Goal: Task Accomplishment & Management: Manage account settings

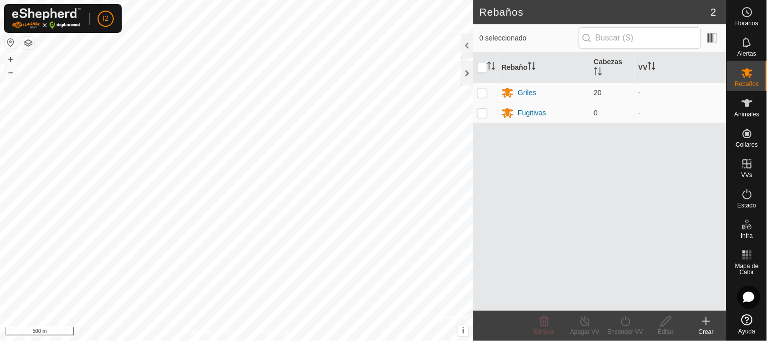
click at [0, 0] on html "I2 Horarios Alertas Rebaños Animales Collares VVs Estado Infra Mapa de Calor Ay…" at bounding box center [383, 170] width 767 height 341
click at [470, 69] on div at bounding box center [467, 73] width 12 height 24
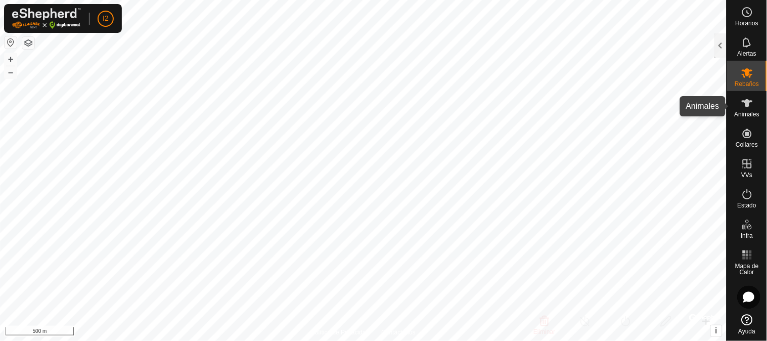
click at [746, 109] on es-animals-svg-icon at bounding box center [747, 103] width 18 height 16
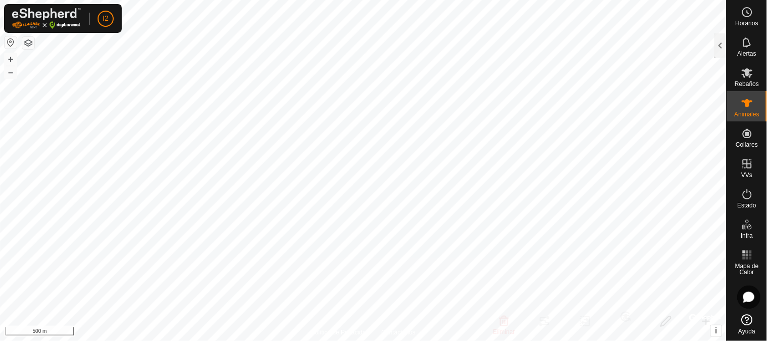
click at [719, 44] on div at bounding box center [720, 45] width 12 height 24
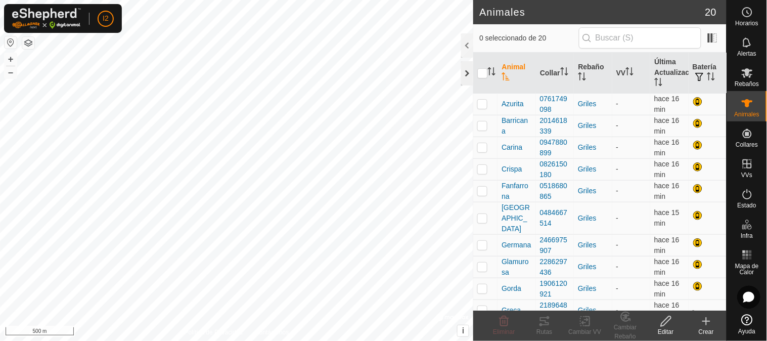
click at [468, 73] on div at bounding box center [467, 73] width 12 height 24
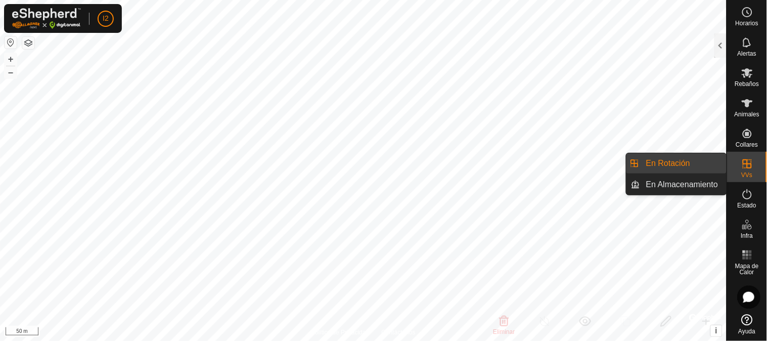
click at [677, 165] on link "En Rotación" at bounding box center [683, 163] width 86 height 20
click at [662, 162] on link "En Rotación" at bounding box center [683, 163] width 86 height 20
click at [667, 183] on link "En Almacenamiento" at bounding box center [683, 184] width 86 height 20
click at [651, 162] on link "En Rotación" at bounding box center [683, 163] width 86 height 20
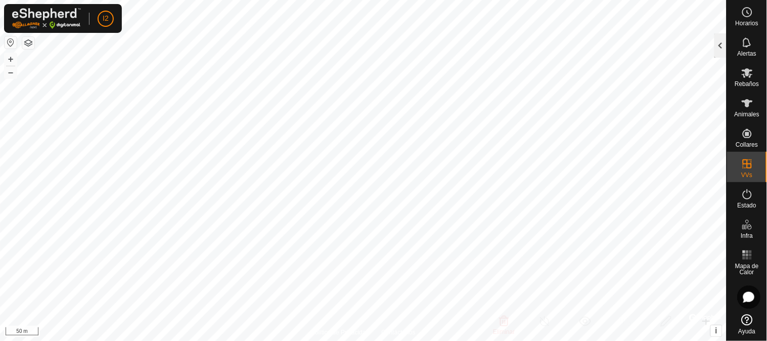
click at [720, 38] on div at bounding box center [720, 45] width 12 height 24
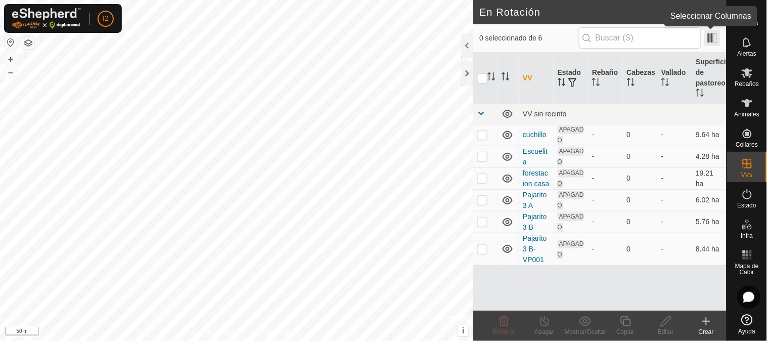
click at [706, 36] on span at bounding box center [712, 38] width 16 height 16
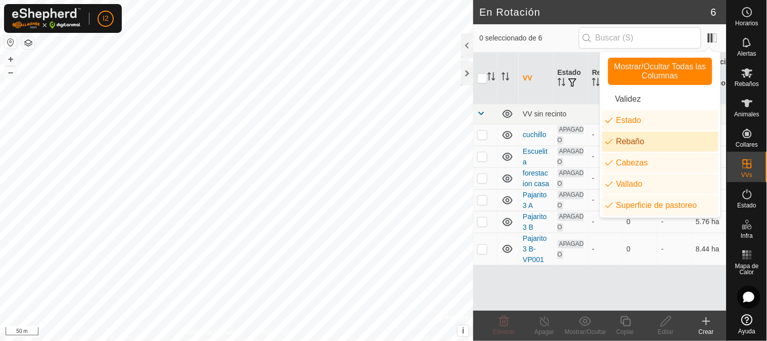
click at [633, 138] on li "Rebaño" at bounding box center [660, 141] width 116 height 20
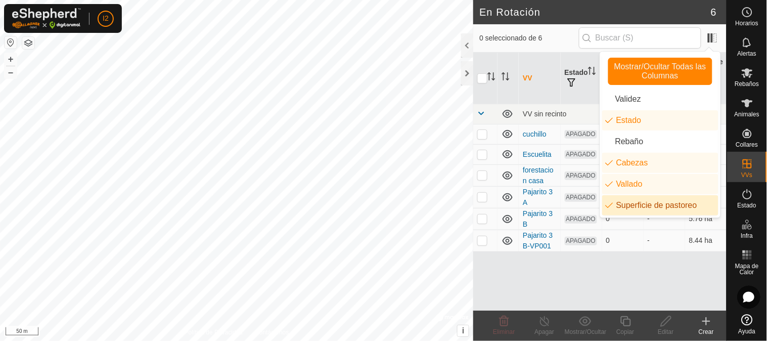
click at [553, 268] on div "VV Estado Cabezas Vallado Superficie de pastoreo VV sin recinto cuchillo APAGAD…" at bounding box center [599, 182] width 253 height 258
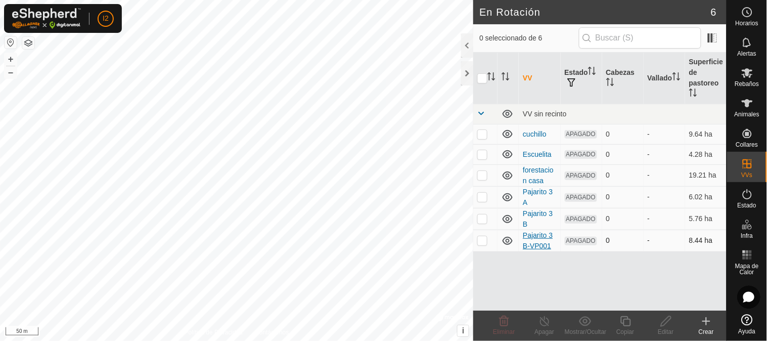
click at [533, 237] on link "Pajarito 3 B-VP001" at bounding box center [537, 240] width 30 height 19
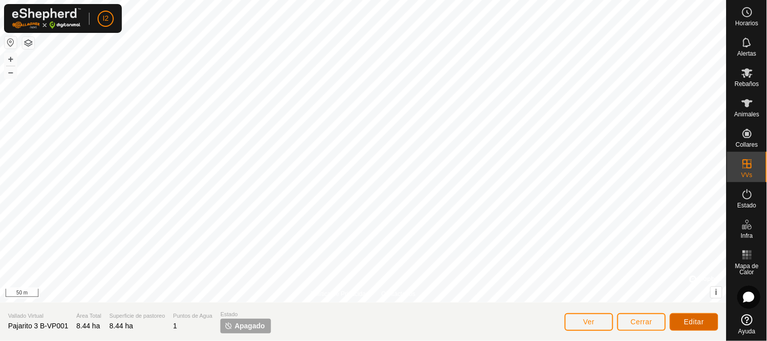
click at [687, 320] on span "Editar" at bounding box center [694, 321] width 20 height 8
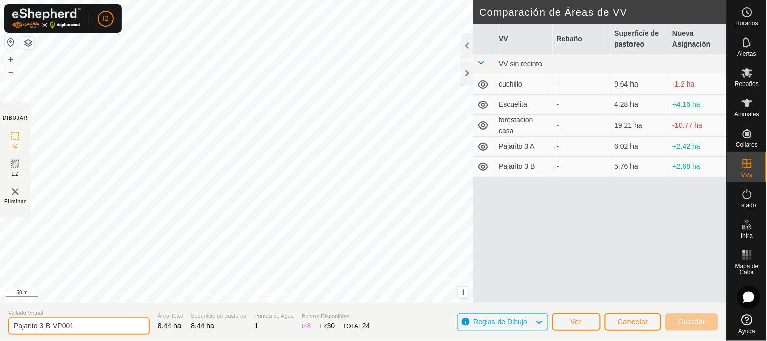
click at [42, 324] on input "Pajarito 3 B-VP001" at bounding box center [78, 326] width 141 height 18
drag, startPoint x: 77, startPoint y: 328, endPoint x: 54, endPoint y: 327, distance: 22.8
click at [54, 327] on input "Pajarito 5 B-VP001" at bounding box center [78, 326] width 141 height 18
type input "Pajarito 5 B"
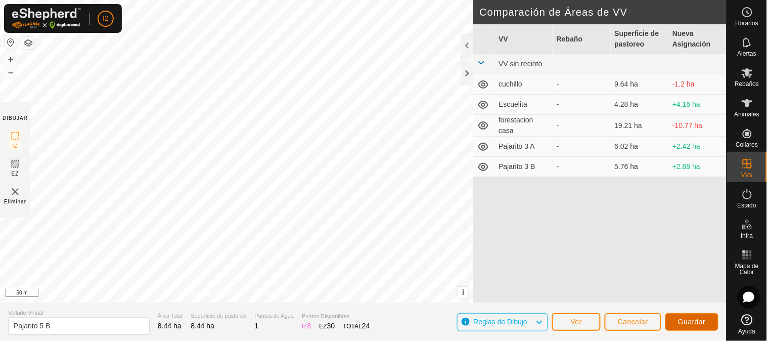
click at [698, 324] on span "Guardar" at bounding box center [692, 321] width 28 height 8
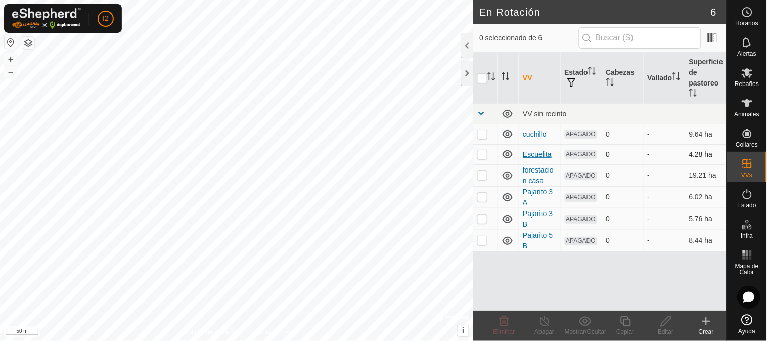
click at [533, 154] on link "Escuelita" at bounding box center [536, 154] width 29 height 8
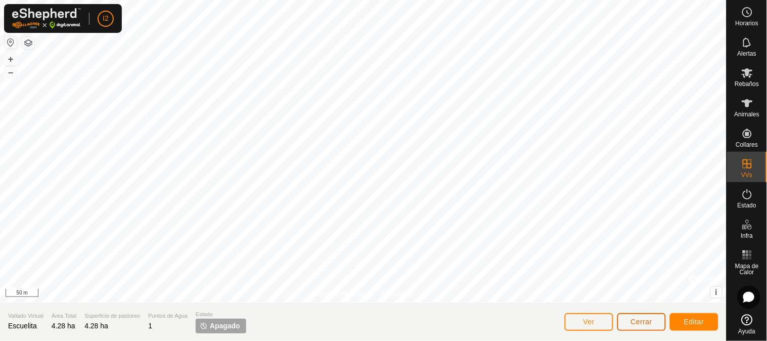
click at [634, 319] on span "Cerrar" at bounding box center [642, 321] width 22 height 8
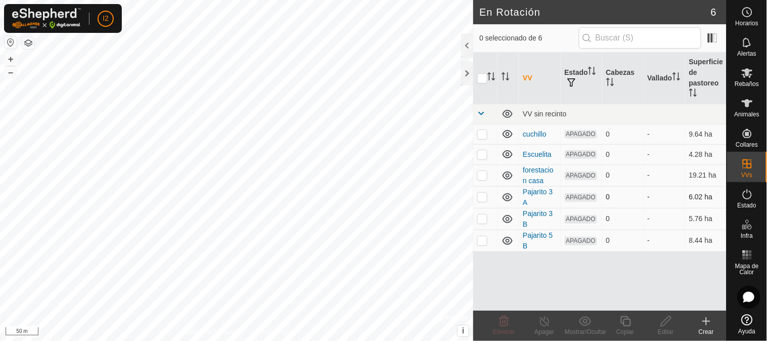
checkbox input "true"
click at [532, 191] on link "Pajarito 3 A" at bounding box center [537, 196] width 30 height 19
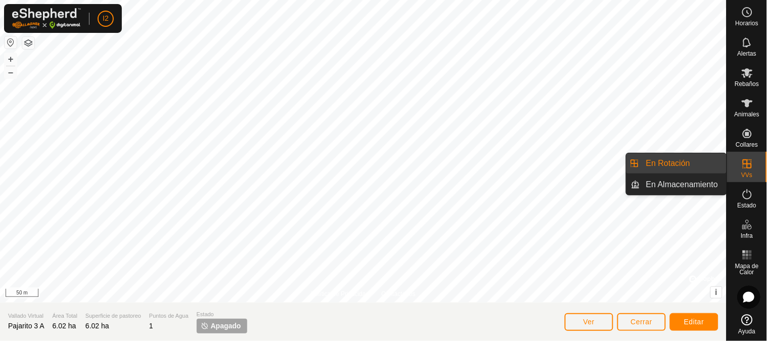
click at [738, 166] on es-virtualpaddocks-svg-icon at bounding box center [747, 164] width 18 height 16
click at [743, 168] on icon at bounding box center [746, 163] width 9 height 9
drag, startPoint x: 757, startPoint y: 157, endPoint x: 751, endPoint y: 167, distance: 11.8
click at [751, 167] on icon at bounding box center [746, 163] width 9 height 9
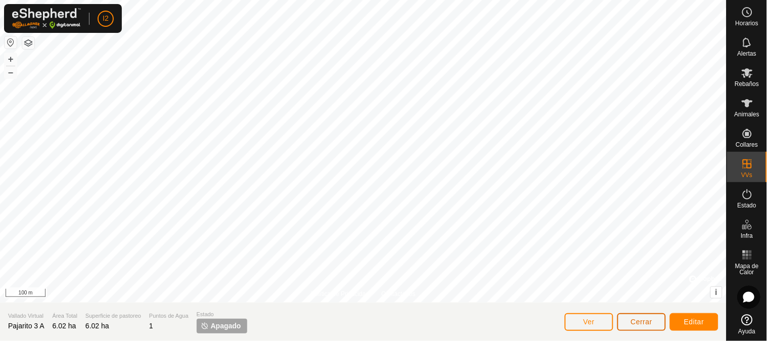
click at [642, 315] on button "Cerrar" at bounding box center [641, 322] width 49 height 18
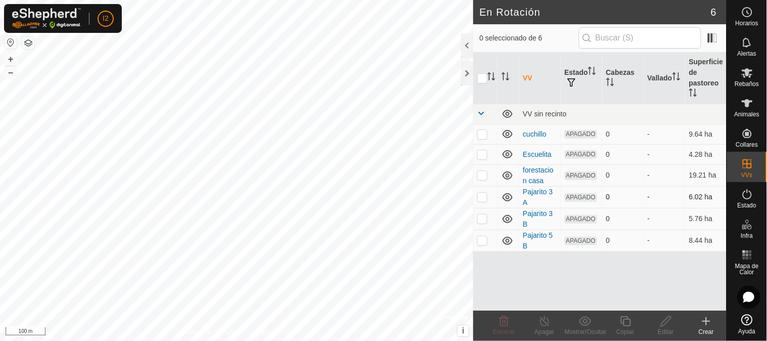
click at [480, 198] on p-checkbox at bounding box center [482, 197] width 10 height 8
checkbox input "true"
click at [628, 320] on icon at bounding box center [625, 321] width 13 height 12
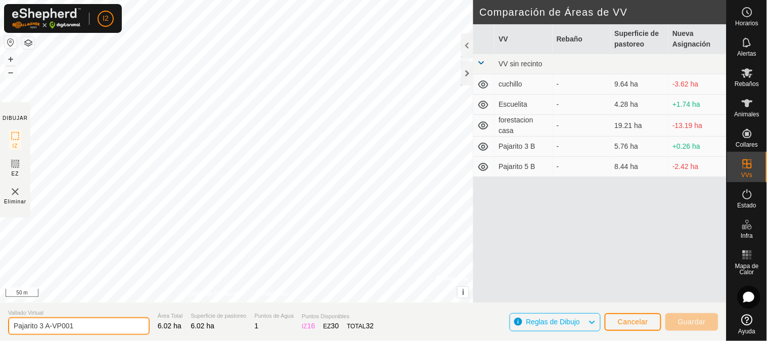
drag, startPoint x: 97, startPoint y: 322, endPoint x: 3, endPoint y: 336, distance: 94.4
click at [3, 336] on section "Vallado Virtual Pajarito 3 A-VP001 Área Total 6.02 ha Superficie de pastoreo 6.…" at bounding box center [363, 321] width 726 height 38
click at [17, 321] on input "escuelita Pajarito" at bounding box center [78, 326] width 141 height 18
drag, startPoint x: 79, startPoint y: 327, endPoint x: 46, endPoint y: 327, distance: 33.3
click at [46, 327] on input "Escuelita Pajarito" at bounding box center [78, 326] width 141 height 18
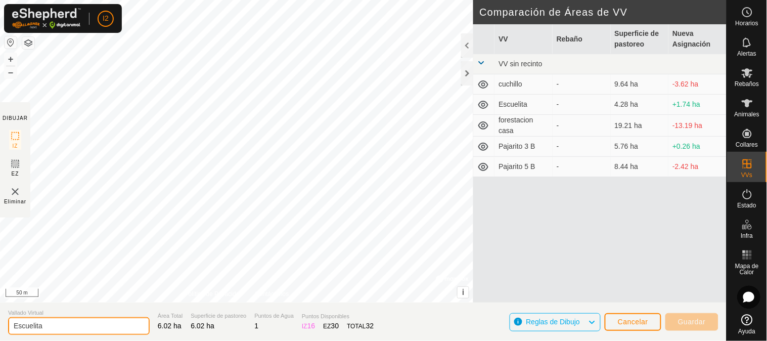
click at [14, 324] on input "Escuelita" at bounding box center [78, 326] width 141 height 18
paste input "Pajarito"
click at [77, 327] on input "[PERSON_NAME]" at bounding box center [78, 326] width 141 height 18
type input "[PERSON_NAME]"
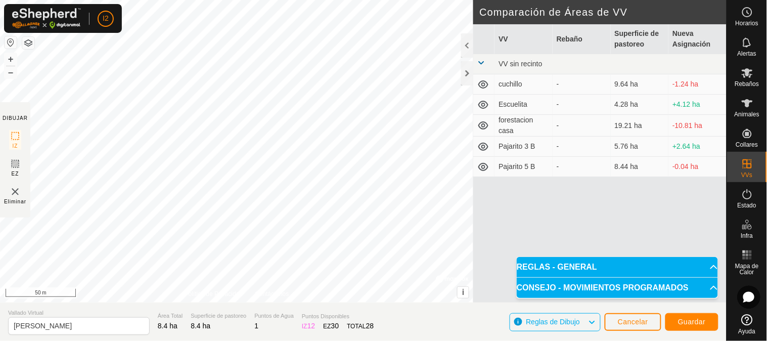
click at [255, 340] on html "I2 Horarios Alertas Rebaños Animales Collares VVs Estado Infra Mapa de Calor Ay…" at bounding box center [383, 170] width 767 height 341
click at [361, 305] on div "DIBUJAR IZ EZ Eliminar Política de Privacidad Contáctenos + – ⇧ i © Mapbox , © …" at bounding box center [363, 170] width 726 height 341
click at [268, 320] on div "DIBUJAR IZ EZ Eliminar Política de Privacidad Contáctenos El ángulo de IZ debe …" at bounding box center [363, 170] width 726 height 341
click at [276, 308] on div "DIBUJAR IZ EZ Eliminar Política de Privacidad Contáctenos El ángulo de IZ debe …" at bounding box center [363, 170] width 726 height 341
click at [683, 323] on span "Guardar" at bounding box center [692, 321] width 28 height 8
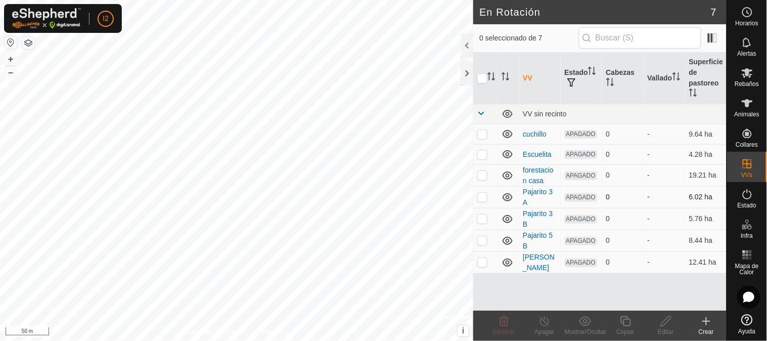
click at [482, 199] on p-checkbox at bounding box center [482, 197] width 10 height 8
checkbox input "true"
click at [625, 329] on div "Copiar" at bounding box center [625, 331] width 40 height 9
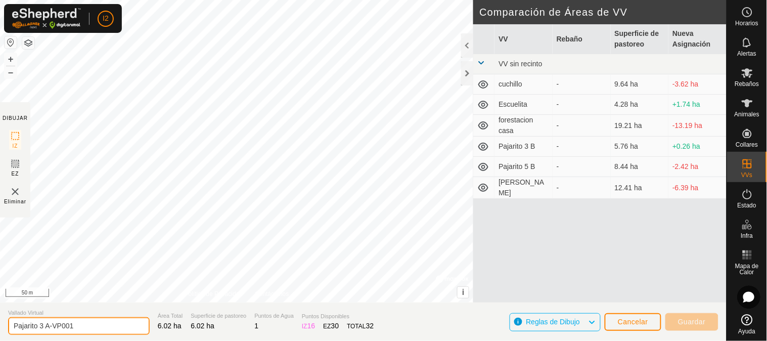
drag, startPoint x: 82, startPoint y: 327, endPoint x: 38, endPoint y: 326, distance: 44.0
click at [38, 326] on input "Pajarito 3 A-VP001" at bounding box center [78, 326] width 141 height 18
type input "Pajarito 4 B"
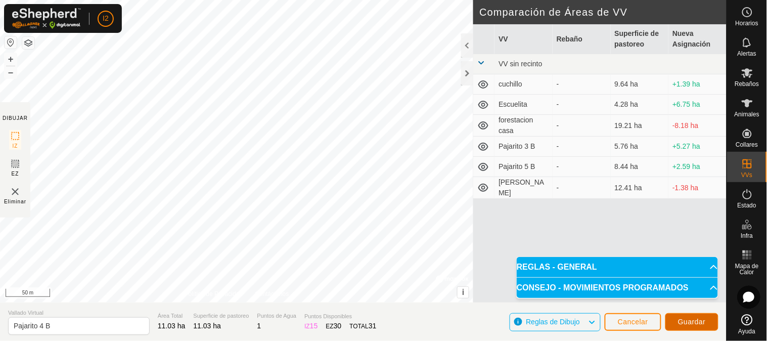
click at [692, 320] on span "Guardar" at bounding box center [692, 321] width 28 height 8
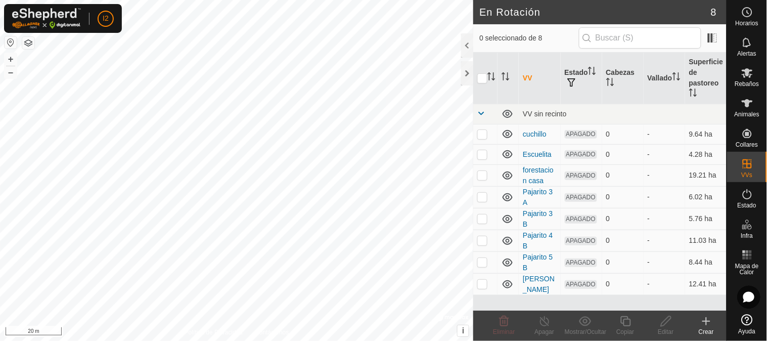
click at [467, 340] on html "I2 Horarios Alertas Rebaños Animales Collares VVs Estado Infra Mapa de Calor Ay…" at bounding box center [383, 170] width 767 height 341
click at [310, 340] on html "I2 Horarios Alertas Rebaños Animales Collares VVs Estado Infra Mapa de Calor Ay…" at bounding box center [383, 170] width 767 height 341
click at [753, 108] on icon at bounding box center [747, 103] width 12 height 12
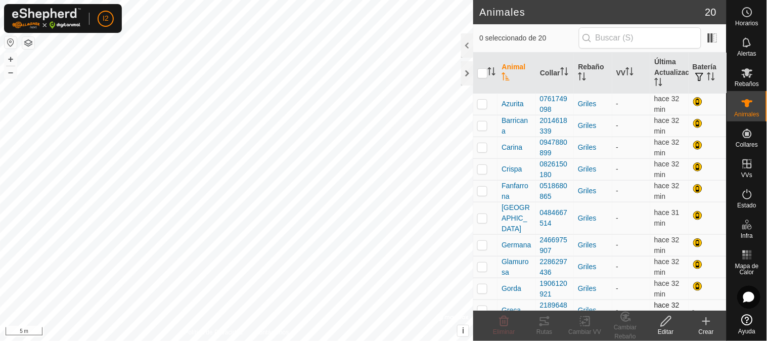
click at [688, 301] on td "-" at bounding box center [707, 310] width 38 height 22
click at [482, 306] on p-checkbox at bounding box center [482, 310] width 10 height 8
checkbox input "false"
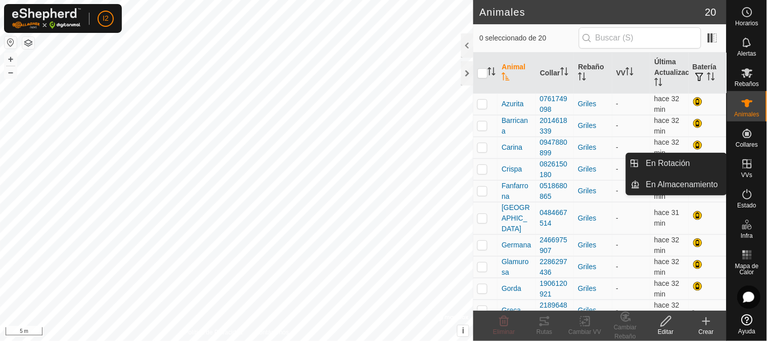
click at [746, 170] on es-virtualpaddocks-svg-icon at bounding box center [747, 164] width 18 height 16
click at [676, 180] on link "En Almacenamiento" at bounding box center [683, 184] width 86 height 20
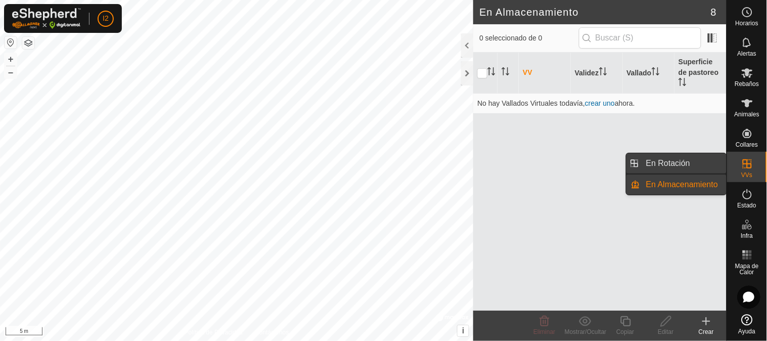
click at [657, 165] on link "En Rotación" at bounding box center [683, 163] width 86 height 20
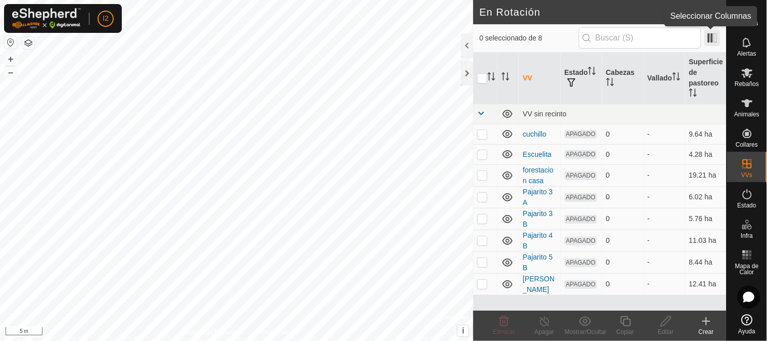
click at [709, 37] on span at bounding box center [712, 38] width 16 height 16
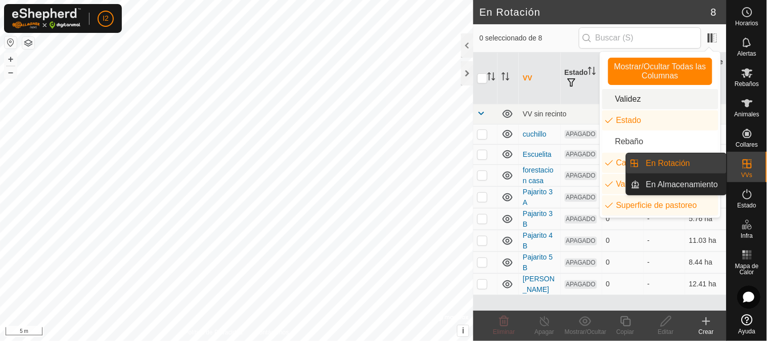
click at [747, 173] on span "VVs" at bounding box center [746, 175] width 11 height 6
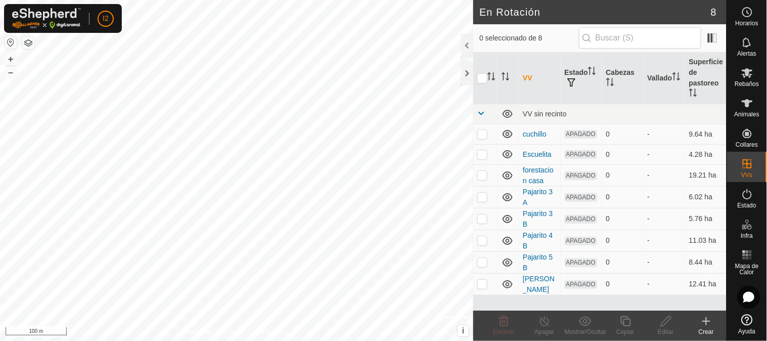
click at [190, 0] on html "I2 Horarios Alertas Rebaños Animales Collares VVs Estado Infra Mapa de Calor Ay…" at bounding box center [383, 170] width 767 height 341
click at [532, 191] on link "Pajarito 3 A" at bounding box center [537, 196] width 30 height 19
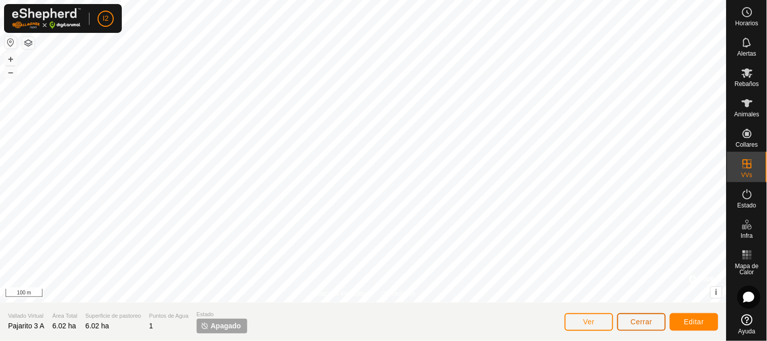
click at [645, 319] on span "Cerrar" at bounding box center [642, 321] width 22 height 8
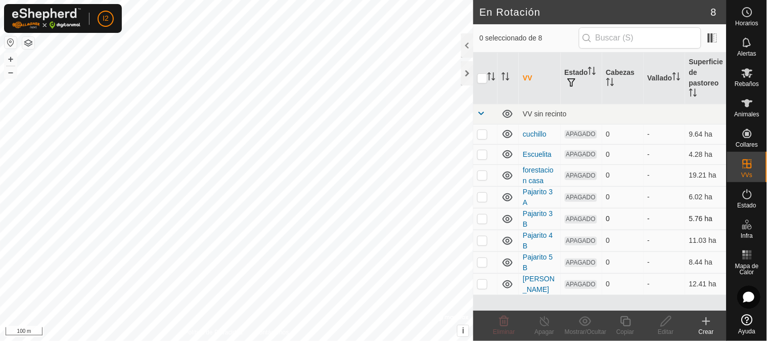
click at [481, 221] on p-checkbox at bounding box center [482, 218] width 10 height 8
checkbox input "true"
click at [743, 76] on icon at bounding box center [747, 73] width 12 height 12
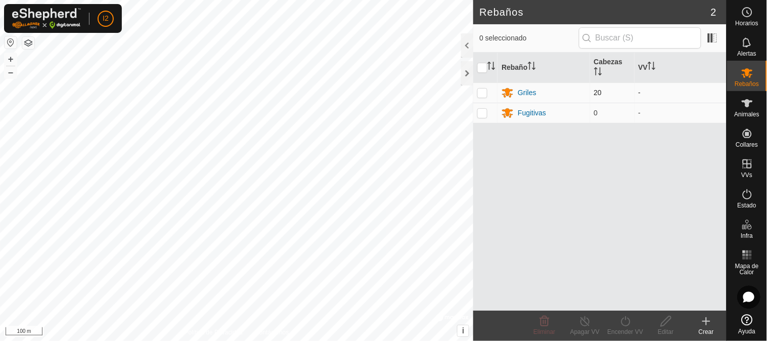
click at [482, 92] on p-checkbox at bounding box center [482, 92] width 10 height 8
checkbox input "true"
click at [521, 91] on div "Griles" at bounding box center [526, 92] width 19 height 11
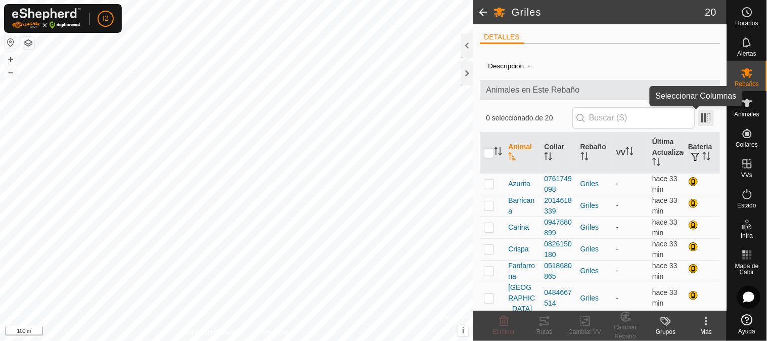
click at [698, 118] on span at bounding box center [705, 118] width 16 height 16
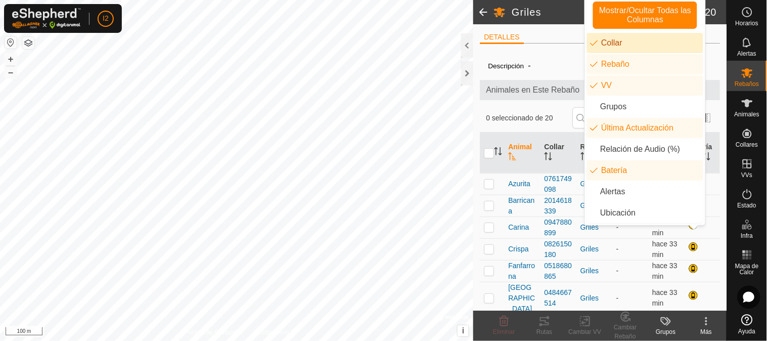
click at [549, 48] on div "DETALLES" at bounding box center [600, 41] width 240 height 21
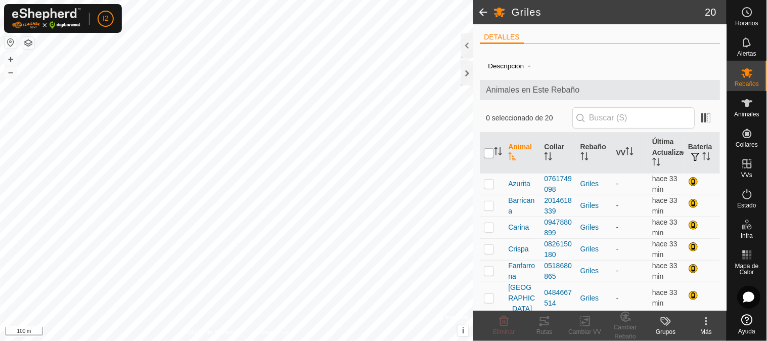
click at [488, 154] on input "checkbox" at bounding box center [489, 153] width 10 height 10
checkbox input "true"
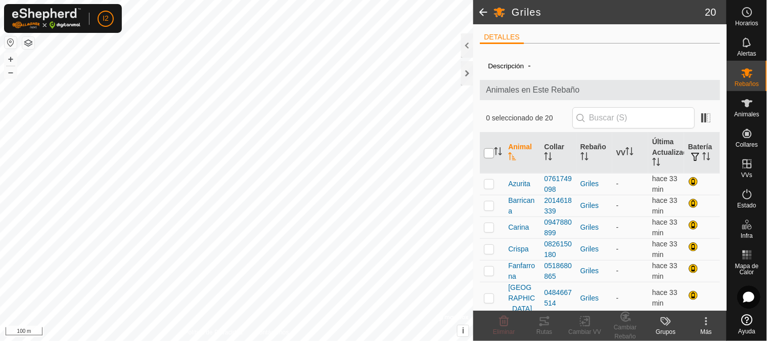
checkbox input "true"
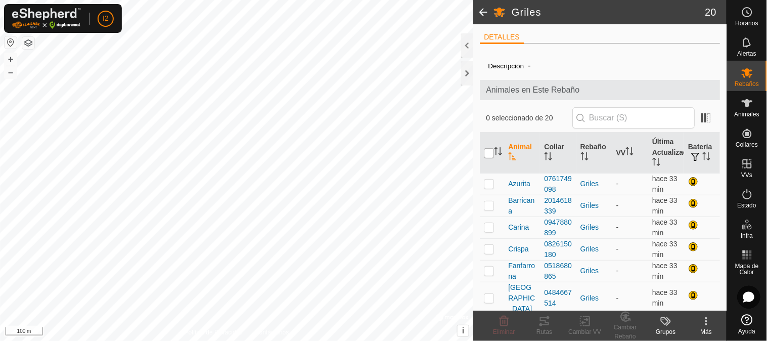
checkbox input "true"
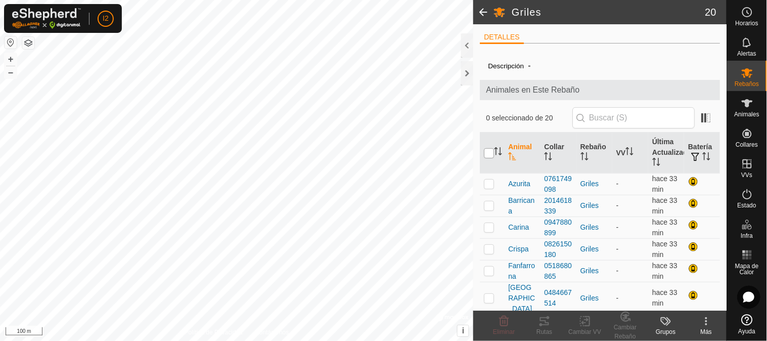
checkbox input "true"
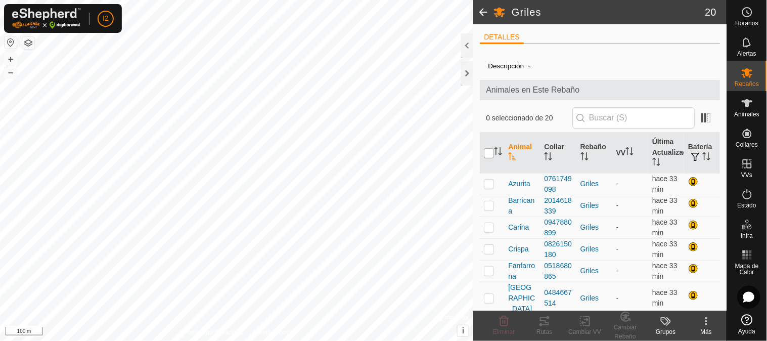
checkbox input "true"
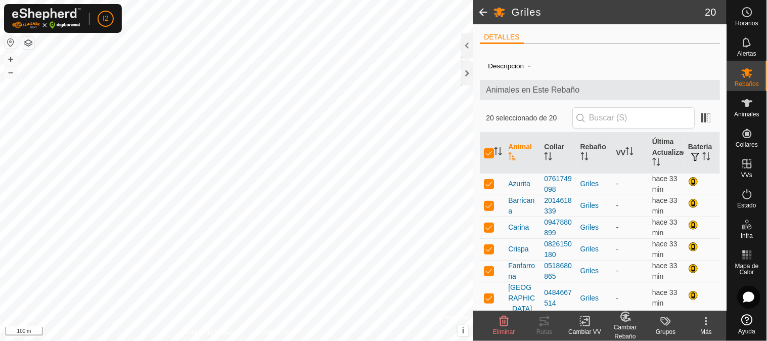
click at [664, 320] on icon at bounding box center [665, 321] width 12 height 12
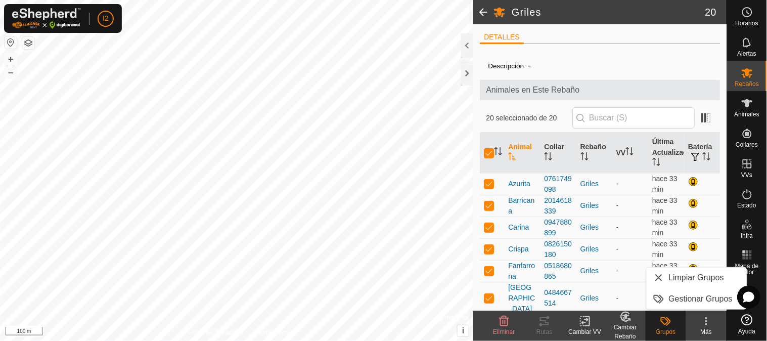
click at [703, 320] on icon at bounding box center [706, 321] width 12 height 12
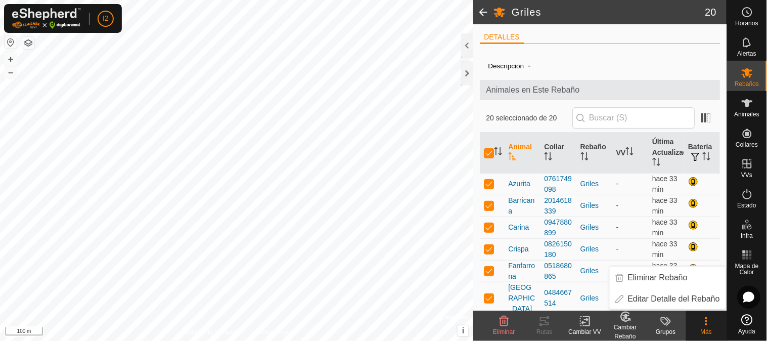
click at [696, 105] on div "20 seleccionado de 20" at bounding box center [600, 118] width 240 height 28
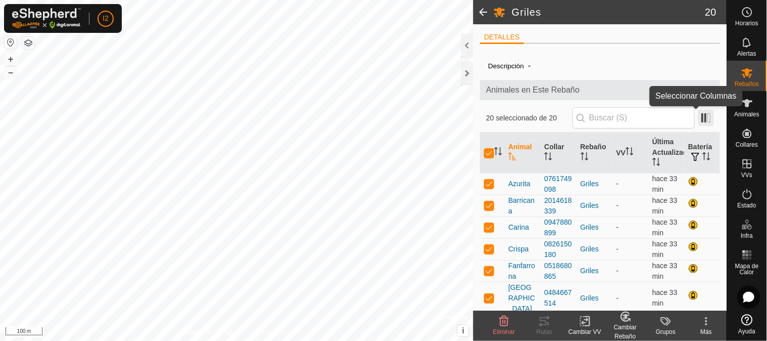
click at [697, 115] on span at bounding box center [705, 118] width 16 height 16
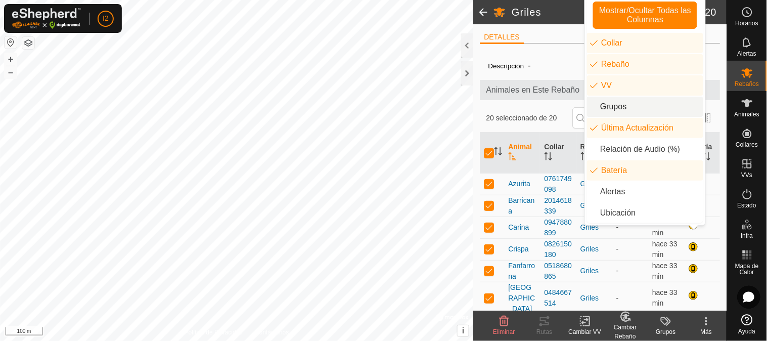
click at [634, 108] on li "Grupos" at bounding box center [645, 107] width 116 height 20
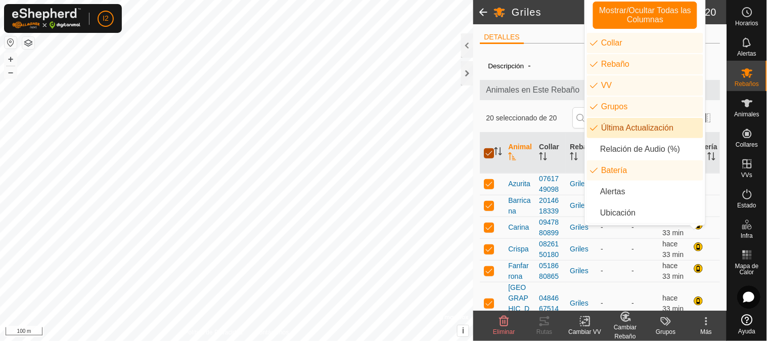
click at [489, 152] on input "checkbox" at bounding box center [489, 153] width 10 height 10
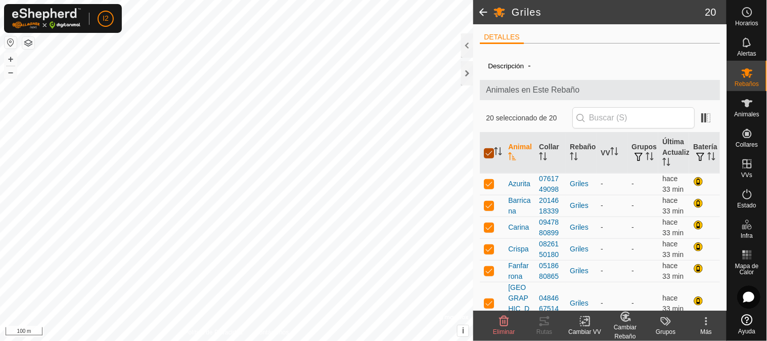
checkbox input "false"
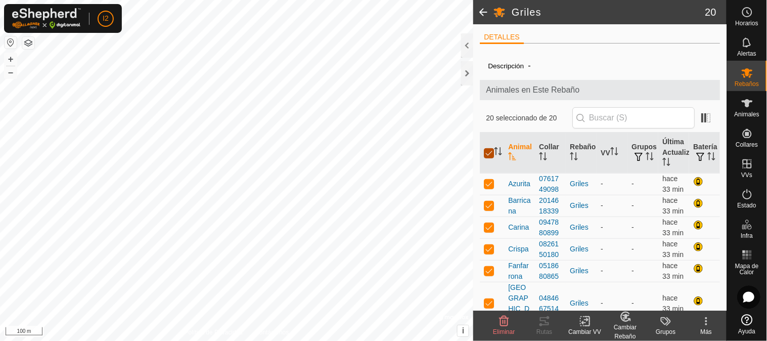
checkbox input "false"
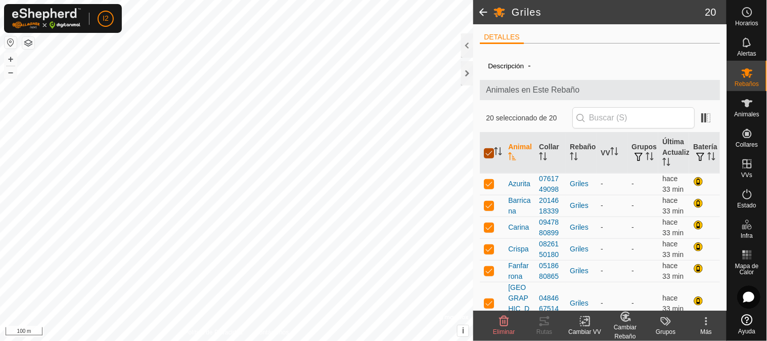
checkbox input "false"
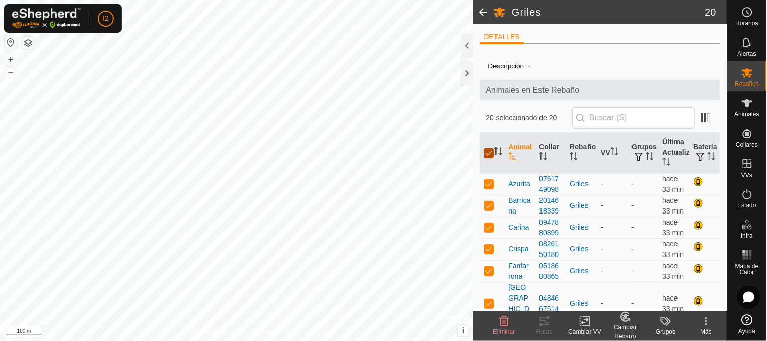
checkbox input "false"
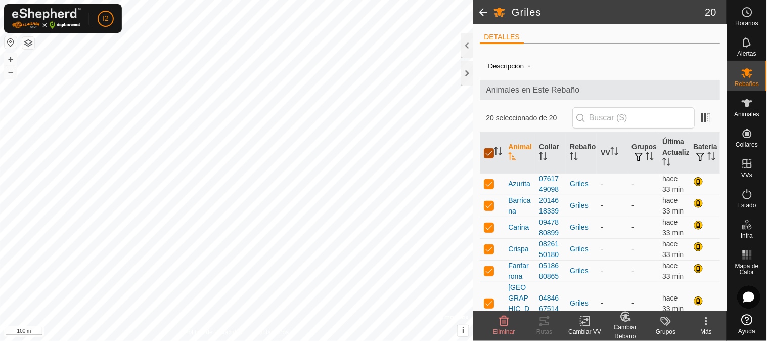
checkbox input "false"
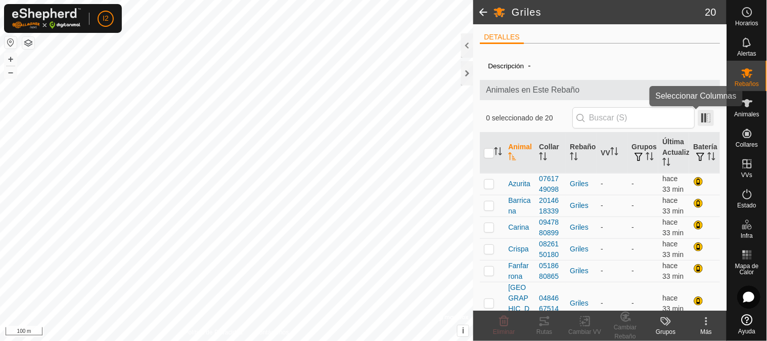
click at [698, 119] on span at bounding box center [705, 118] width 16 height 16
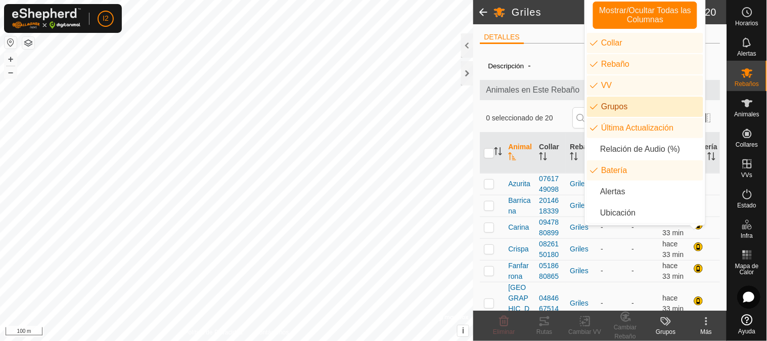
click at [619, 104] on li "Grupos" at bounding box center [645, 107] width 116 height 20
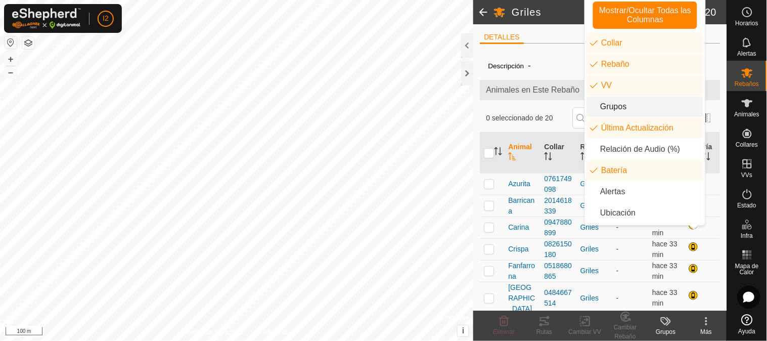
click at [557, 64] on div "Descripción -" at bounding box center [600, 66] width 224 height 12
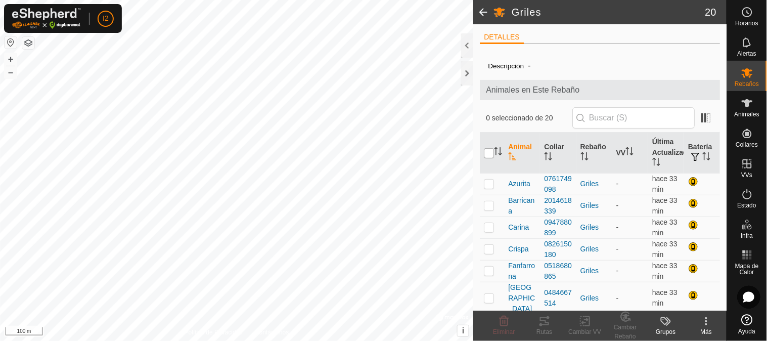
click at [489, 153] on input "checkbox" at bounding box center [489, 153] width 10 height 10
checkbox input "true"
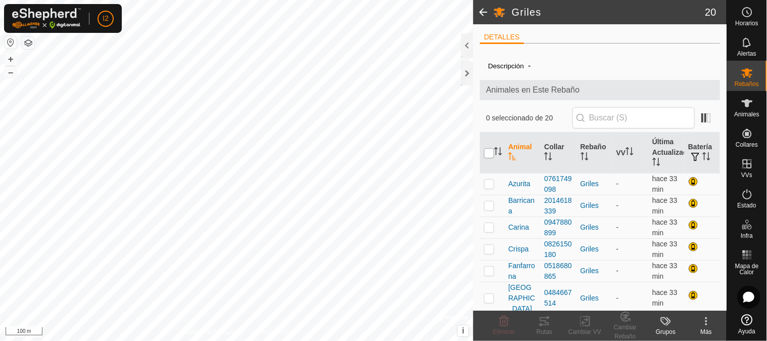
checkbox input "true"
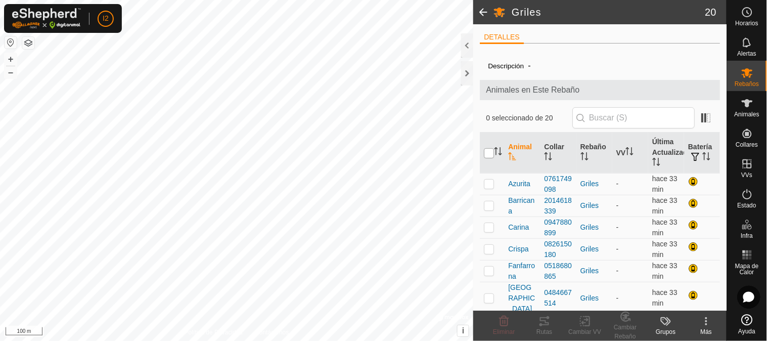
checkbox input "true"
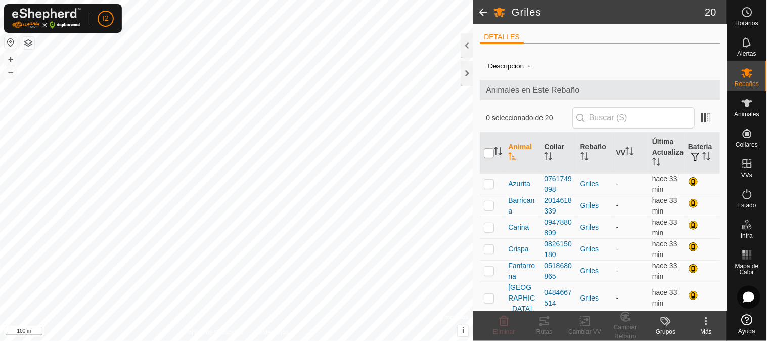
checkbox input "true"
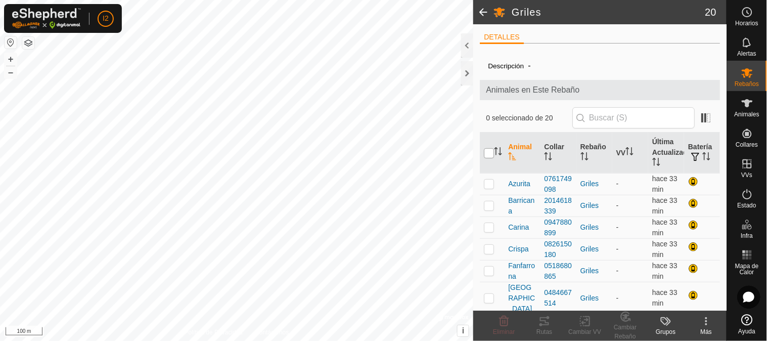
checkbox input "true"
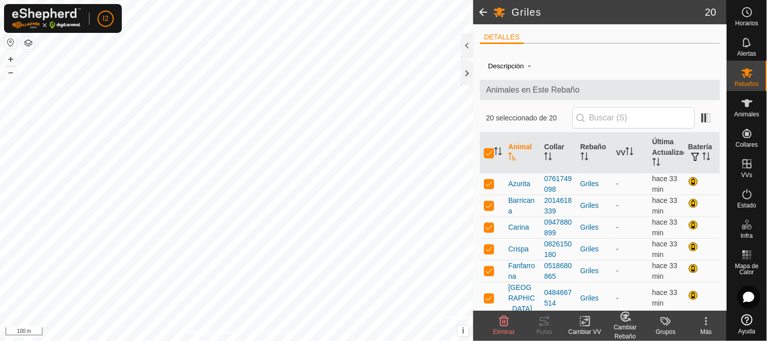
click at [624, 317] on icon at bounding box center [625, 316] width 13 height 12
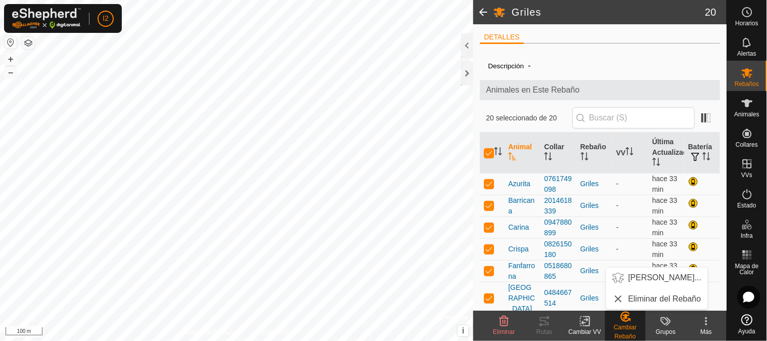
click at [580, 326] on icon at bounding box center [585, 321] width 13 height 12
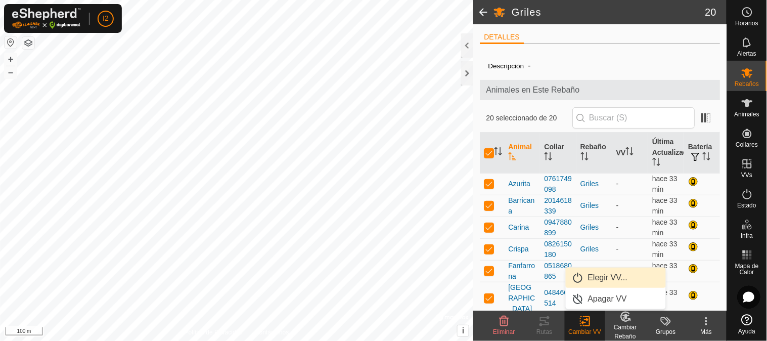
click at [596, 277] on link "Elegir VV..." at bounding box center [615, 277] width 100 height 20
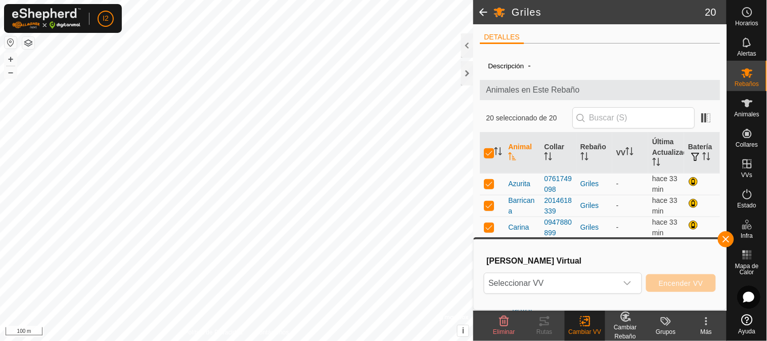
click at [596, 277] on span "Seleccionar VV" at bounding box center [550, 283] width 133 height 20
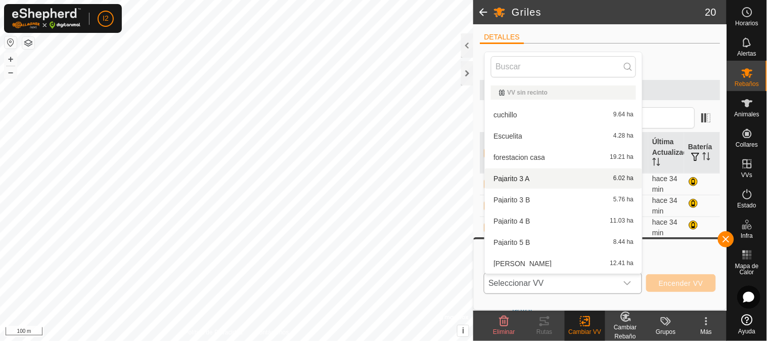
click at [522, 174] on li "Pajarito 3 A 6.02 ha" at bounding box center [563, 178] width 157 height 20
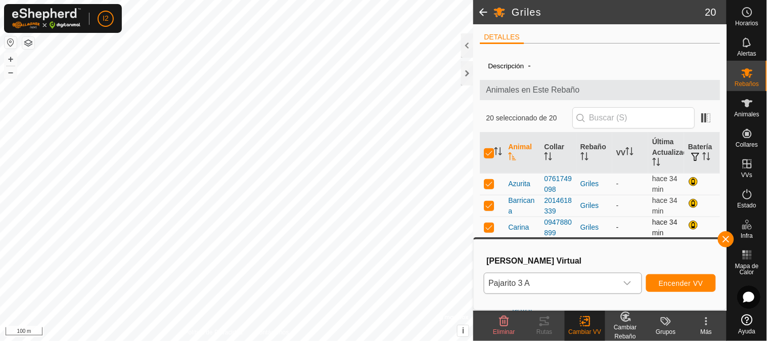
drag, startPoint x: 594, startPoint y: 268, endPoint x: 594, endPoint y: 235, distance: 32.8
click at [594, 235] on body "I2 Horarios Alertas Rebaños Animales Collares VVs Estado Infra Mapa de Calor Ay…" at bounding box center [383, 170] width 767 height 341
click at [624, 258] on h3 "[PERSON_NAME] Virtual" at bounding box center [600, 261] width 229 height 10
click at [662, 280] on span "Encender VV" at bounding box center [680, 283] width 44 height 8
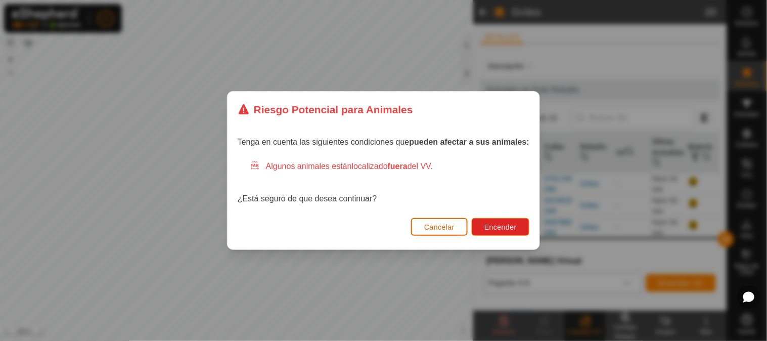
click at [439, 224] on span "Cancelar" at bounding box center [439, 227] width 30 height 8
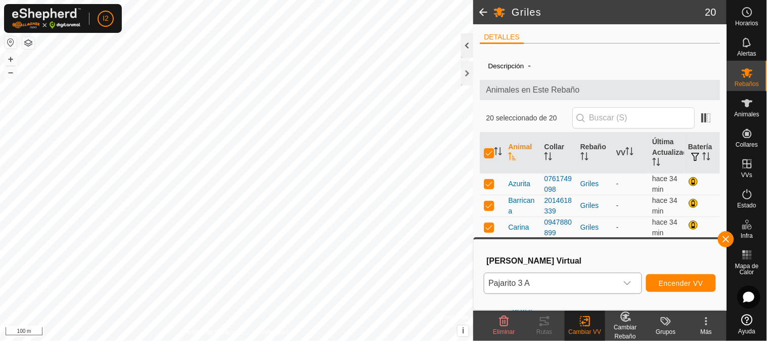
click at [465, 43] on div at bounding box center [467, 45] width 12 height 24
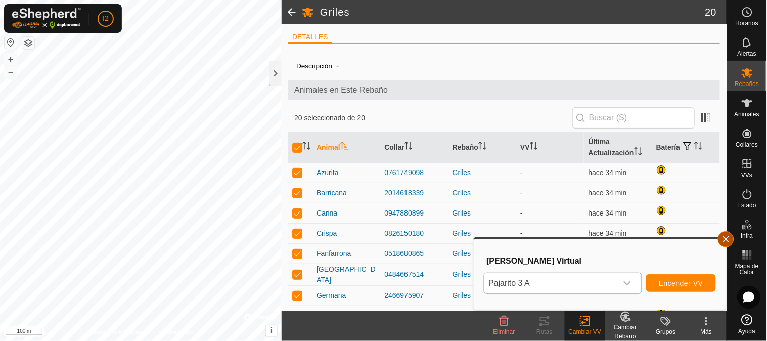
click at [724, 236] on button "button" at bounding box center [725, 239] width 16 height 16
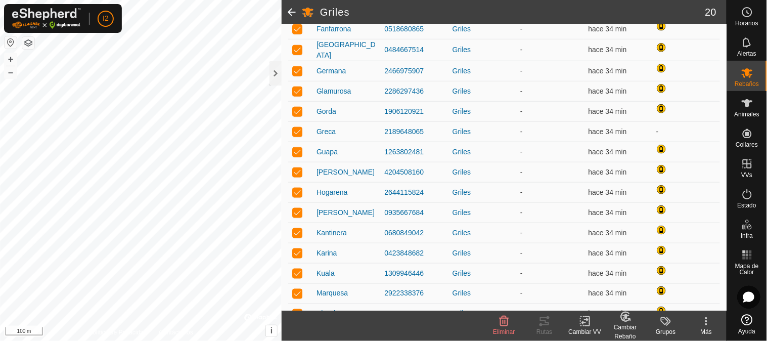
scroll to position [256, 0]
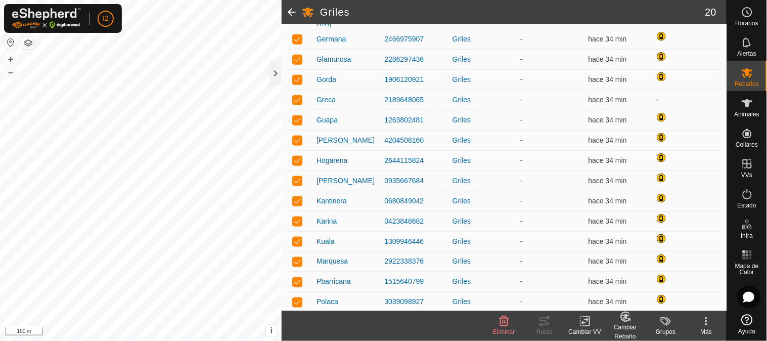
click at [587, 315] on icon at bounding box center [585, 321] width 13 height 12
click at [709, 320] on icon at bounding box center [706, 321] width 12 height 12
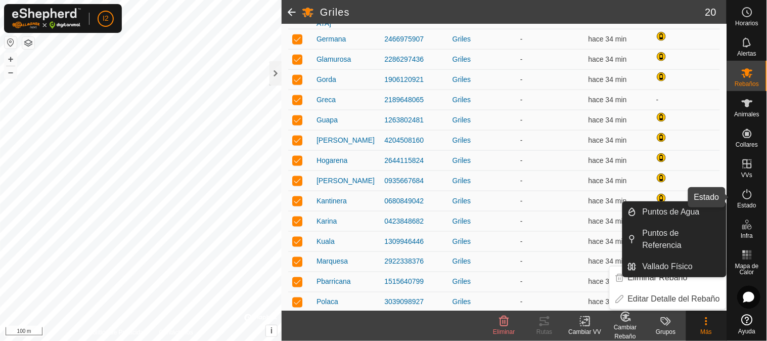
click at [748, 194] on icon at bounding box center [747, 194] width 12 height 12
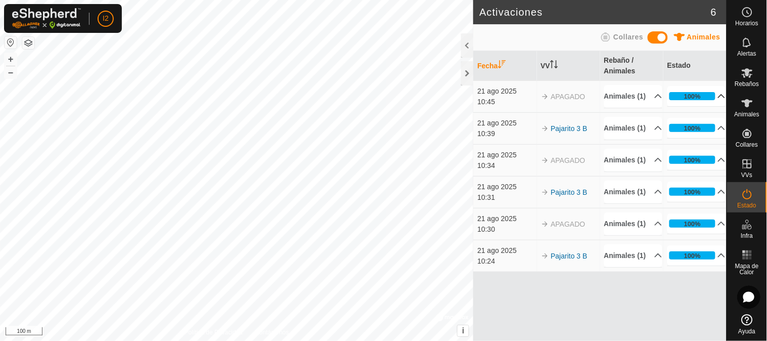
click at [715, 102] on p-accordion-header "100%" at bounding box center [696, 96] width 59 height 20
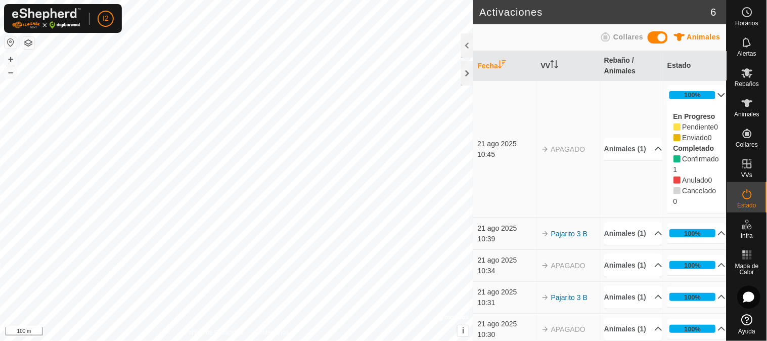
click at [707, 94] on p-accordion-header "100%" at bounding box center [696, 95] width 59 height 20
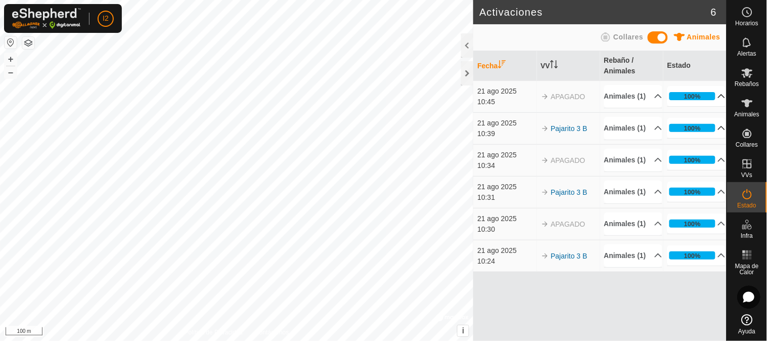
click at [715, 138] on p-accordion-header "100%" at bounding box center [696, 128] width 59 height 20
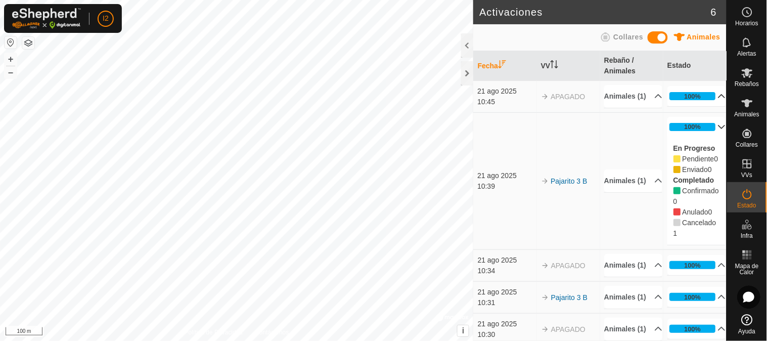
click at [706, 137] on p-accordion-header "100%" at bounding box center [696, 127] width 59 height 20
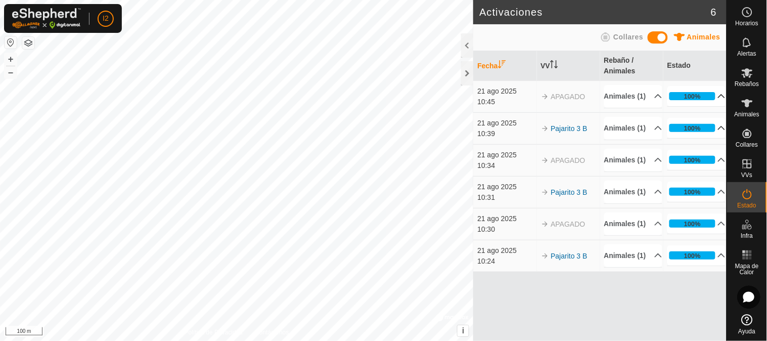
click at [660, 34] on span at bounding box center [657, 37] width 20 height 12
click at [655, 35] on span at bounding box center [657, 37] width 20 height 12
click at [547, 66] on th "VV" at bounding box center [568, 66] width 63 height 30
click at [495, 62] on th "Fecha" at bounding box center [504, 66] width 63 height 30
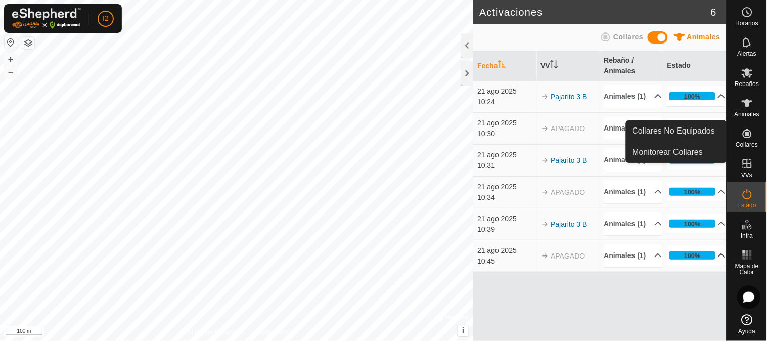
click at [745, 138] on icon at bounding box center [747, 133] width 12 height 12
click at [677, 152] on link "Monitorear Collares" at bounding box center [676, 152] width 100 height 20
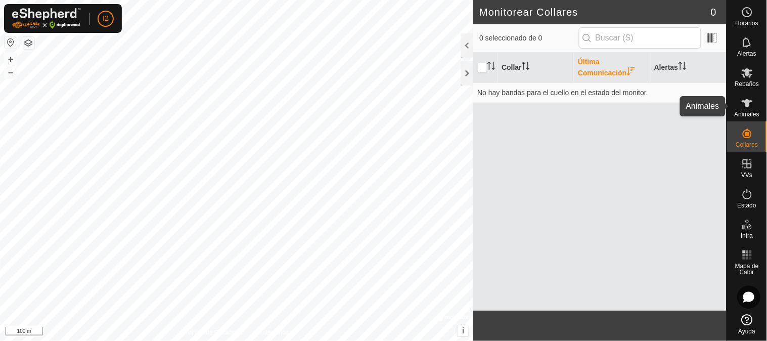
click at [744, 106] on icon at bounding box center [747, 103] width 12 height 12
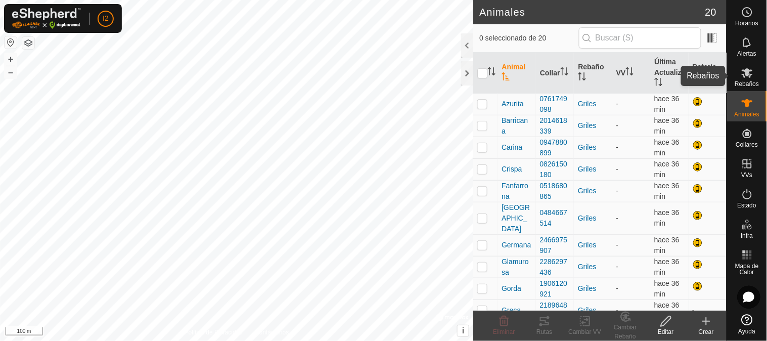
click at [749, 79] on es-mob-svg-icon at bounding box center [747, 73] width 18 height 16
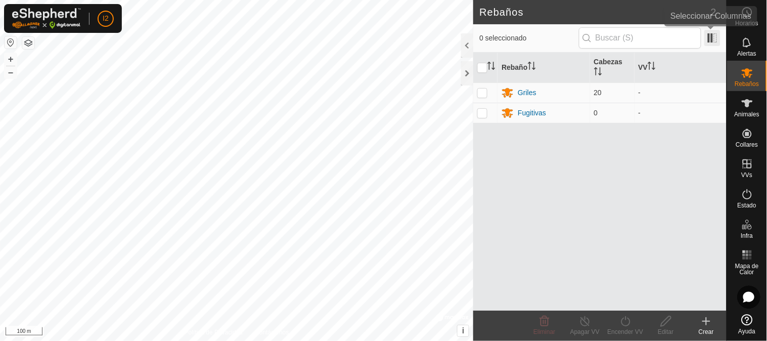
click at [713, 35] on span at bounding box center [712, 38] width 16 height 16
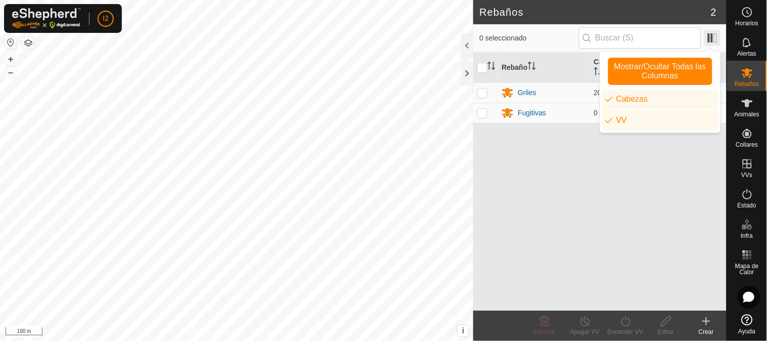
click at [713, 35] on span at bounding box center [712, 38] width 16 height 16
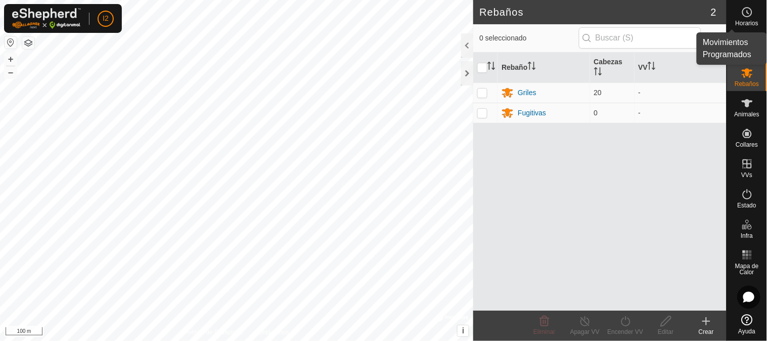
click at [747, 12] on icon at bounding box center [748, 12] width 2 height 3
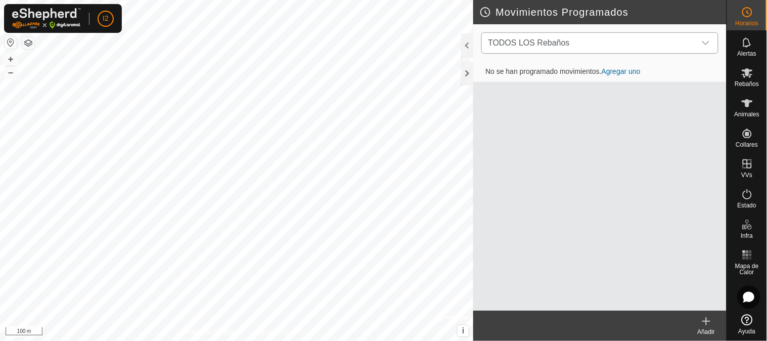
click at [612, 40] on span "TODOS LOS Rebaños" at bounding box center [590, 43] width 212 height 20
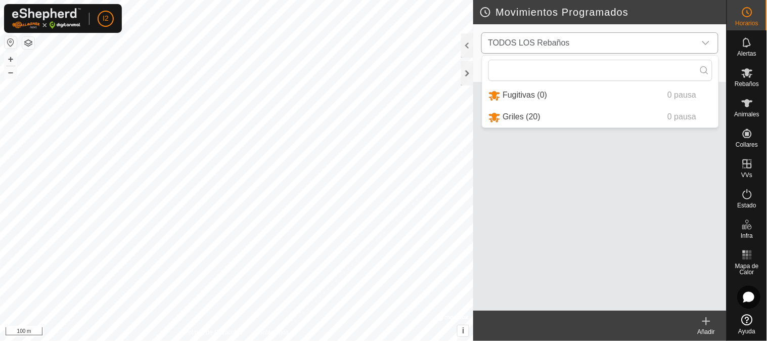
click at [528, 114] on li "Griles (20) 0 pausa" at bounding box center [600, 117] width 236 height 21
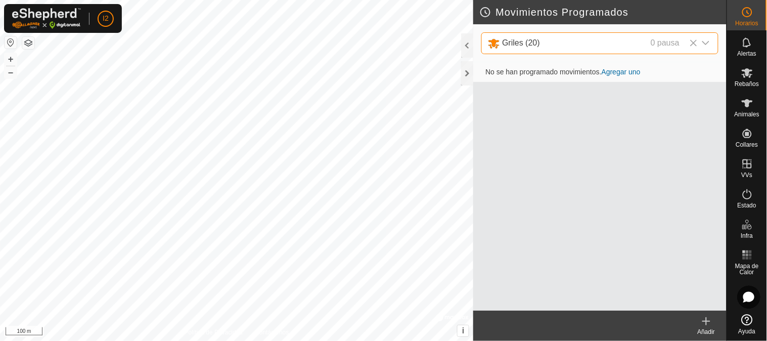
click at [618, 73] on link "Agregar uno" at bounding box center [620, 72] width 39 height 8
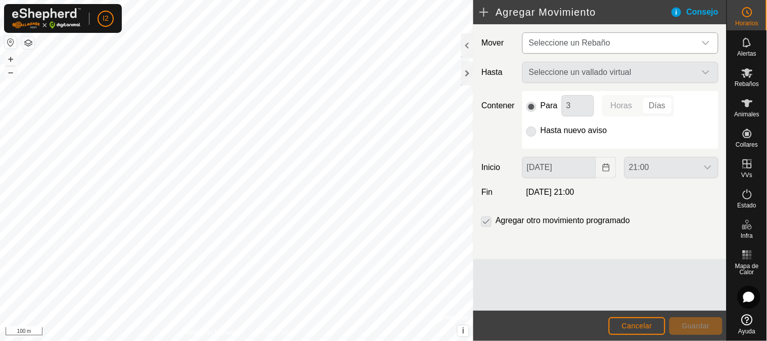
click at [576, 42] on span "Seleccione un Rebaño" at bounding box center [569, 42] width 81 height 9
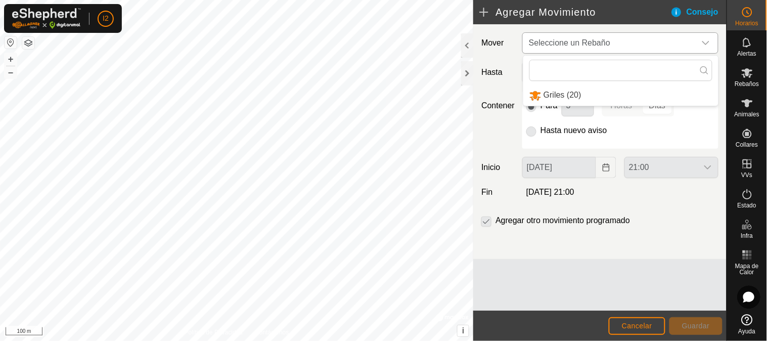
click at [556, 99] on li "Griles (20)" at bounding box center [620, 95] width 195 height 21
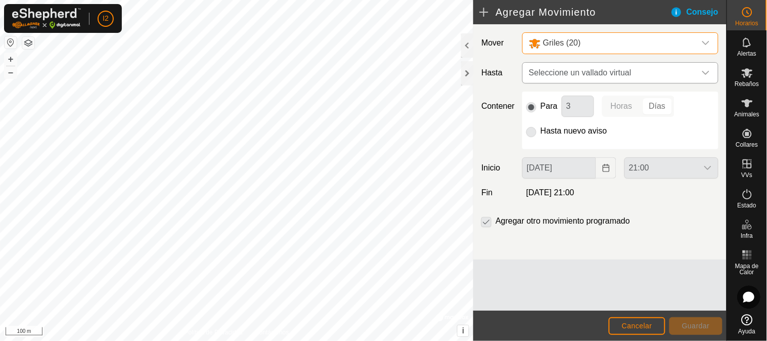
click at [552, 74] on span "Seleccione un vallado virtual" at bounding box center [609, 73] width 171 height 20
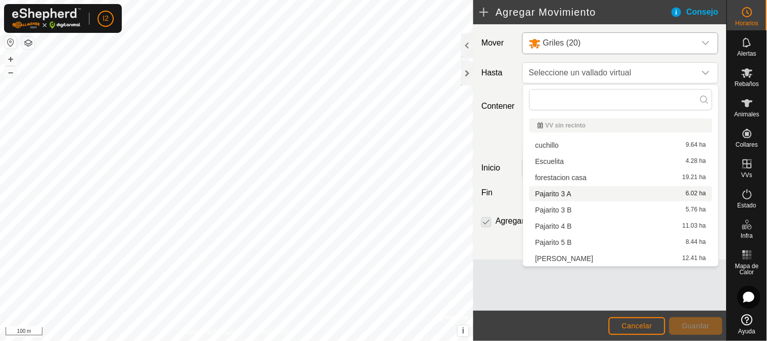
click at [555, 194] on li "Pajarito 3 A 6.02 ha" at bounding box center [620, 193] width 183 height 15
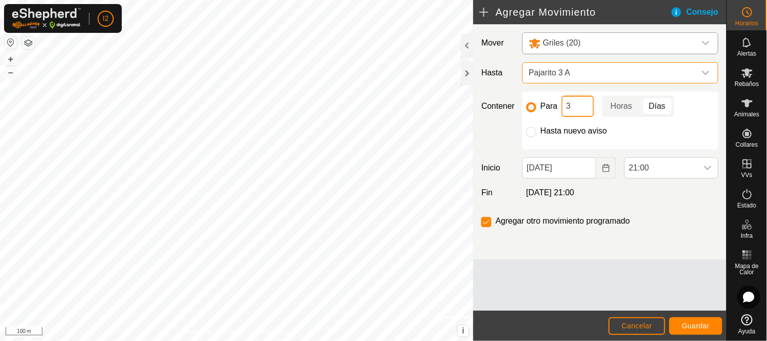
click at [571, 107] on input "3" at bounding box center [577, 105] width 32 height 21
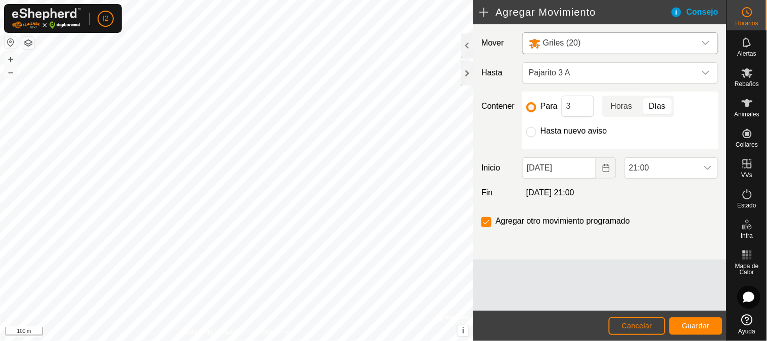
click at [628, 105] on p-togglebutton "Horas" at bounding box center [621, 105] width 39 height 21
click at [529, 132] on input "Hasta nuevo aviso" at bounding box center [531, 132] width 10 height 10
radio input "true"
click at [577, 71] on span "Pajarito 3 A" at bounding box center [609, 73] width 171 height 20
click at [551, 71] on span "Pajarito 3 A" at bounding box center [609, 73] width 171 height 20
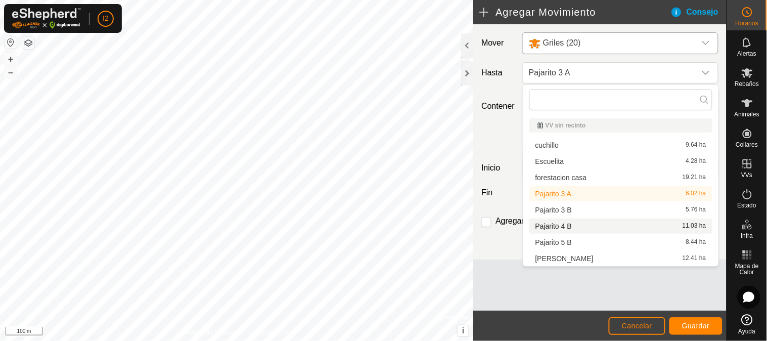
click at [691, 9] on div "Consejo" at bounding box center [698, 12] width 56 height 12
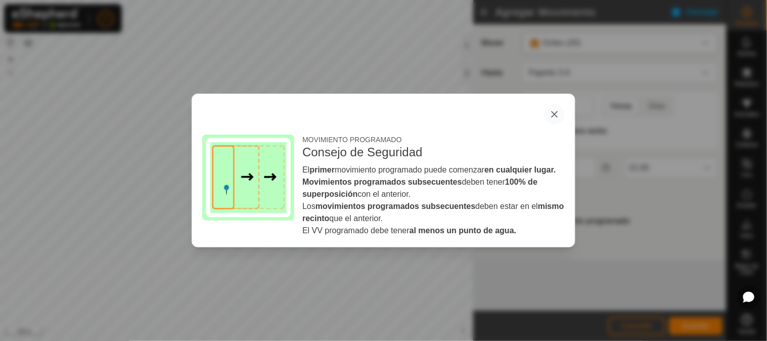
click at [556, 112] on icon "button" at bounding box center [554, 114] width 8 height 8
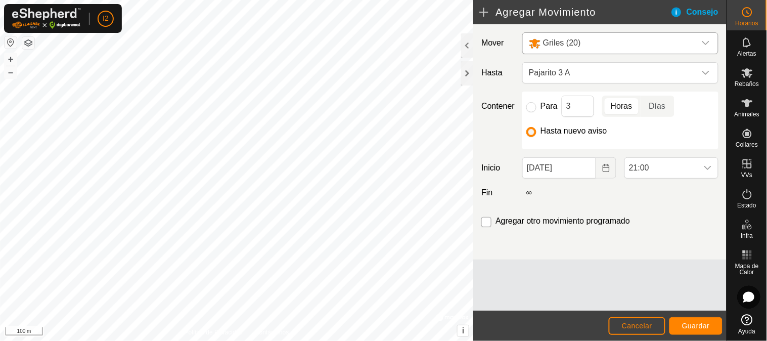
click at [487, 220] on input "checkbox" at bounding box center [486, 222] width 10 height 10
click at [487, 11] on h2 "Agregar Movimiento" at bounding box center [574, 12] width 190 height 12
click at [486, 221] on input "checkbox" at bounding box center [486, 222] width 10 height 10
click at [484, 218] on input "checkbox" at bounding box center [486, 222] width 10 height 10
checkbox input "true"
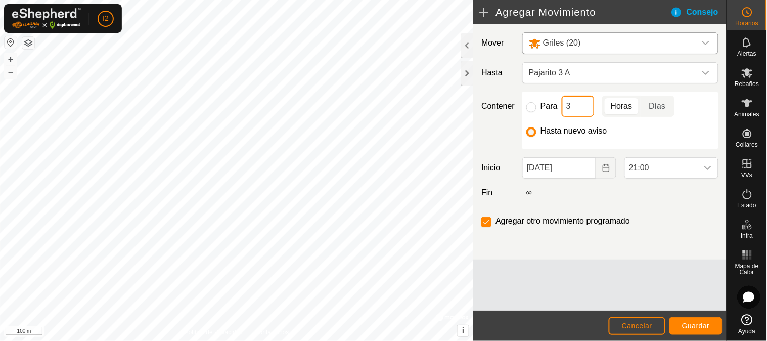
click at [573, 100] on input "3" at bounding box center [577, 105] width 32 height 21
drag, startPoint x: 571, startPoint y: 105, endPoint x: 548, endPoint y: 110, distance: 23.9
click at [557, 105] on div "Para 3 Horas Días" at bounding box center [620, 105] width 188 height 21
click at [530, 107] on input "Para" at bounding box center [531, 107] width 10 height 10
radio input "true"
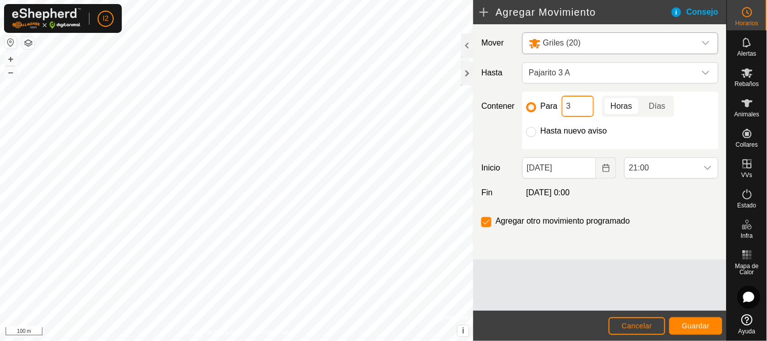
click at [567, 108] on input "3" at bounding box center [577, 105] width 32 height 21
type input "6"
click at [616, 108] on p-togglebutton "Horas" at bounding box center [621, 105] width 39 height 21
click at [666, 108] on p-togglebutton "Días" at bounding box center [657, 105] width 33 height 21
click at [578, 102] on input "1" at bounding box center [577, 105] width 32 height 21
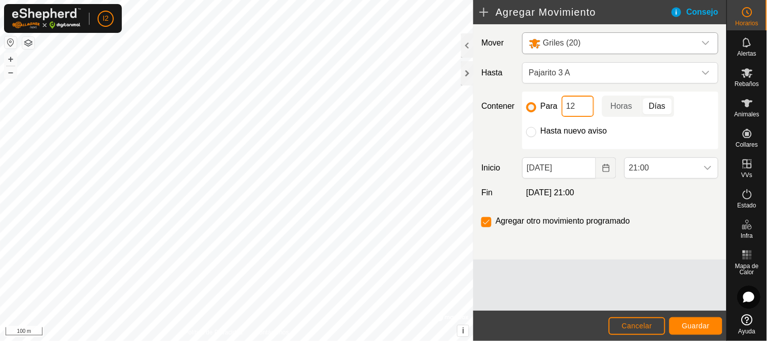
type input "1"
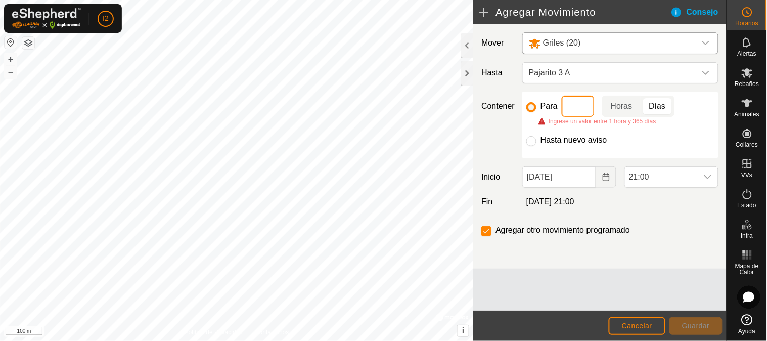
type input "2"
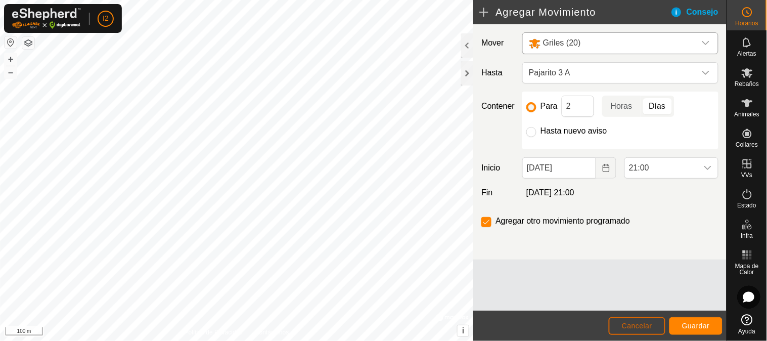
click at [642, 324] on span "Cancelar" at bounding box center [636, 325] width 30 height 8
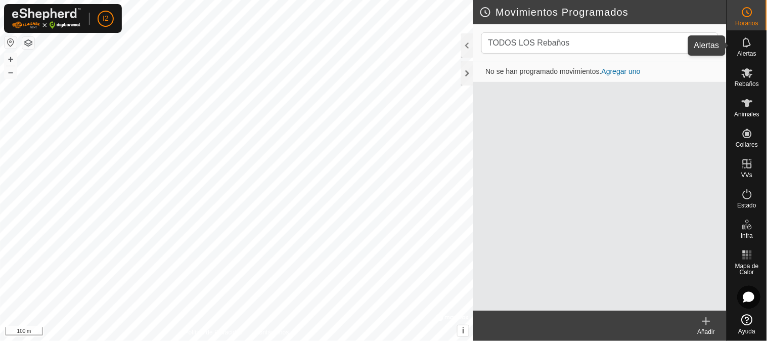
click at [744, 46] on icon at bounding box center [746, 42] width 8 height 10
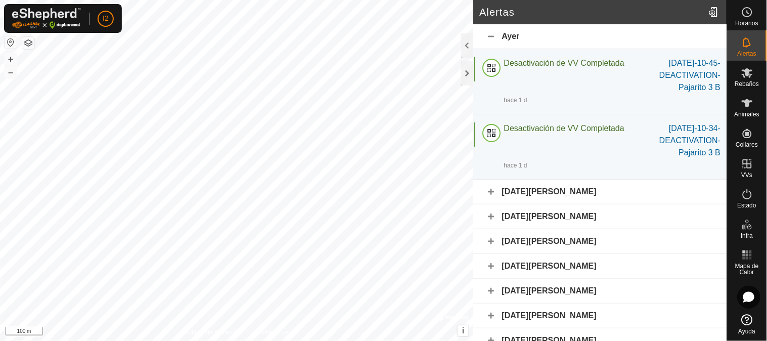
click at [523, 193] on div "[DATE][PERSON_NAME]" at bounding box center [599, 191] width 253 height 25
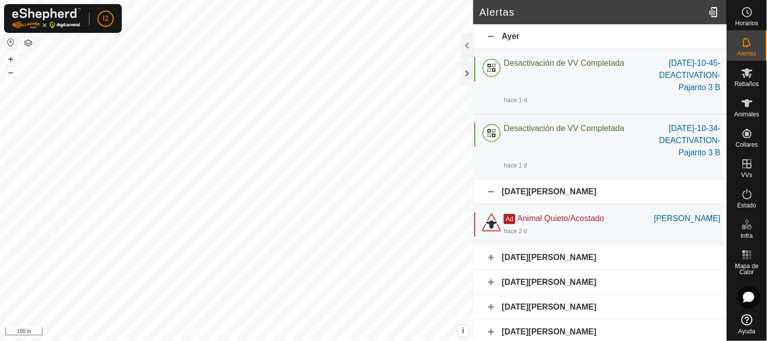
click at [489, 190] on div "[DATE][PERSON_NAME]" at bounding box center [599, 191] width 253 height 25
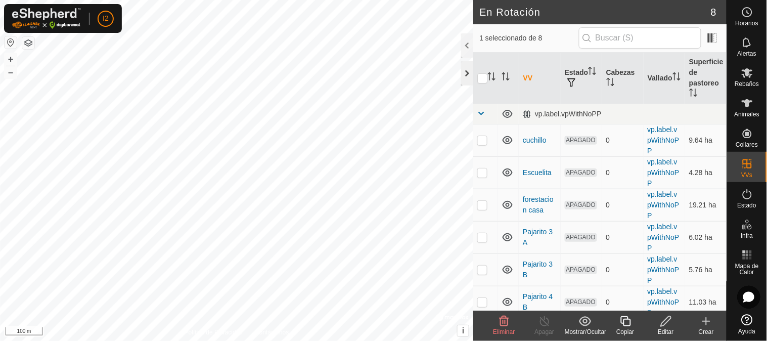
click at [471, 73] on div at bounding box center [467, 73] width 12 height 24
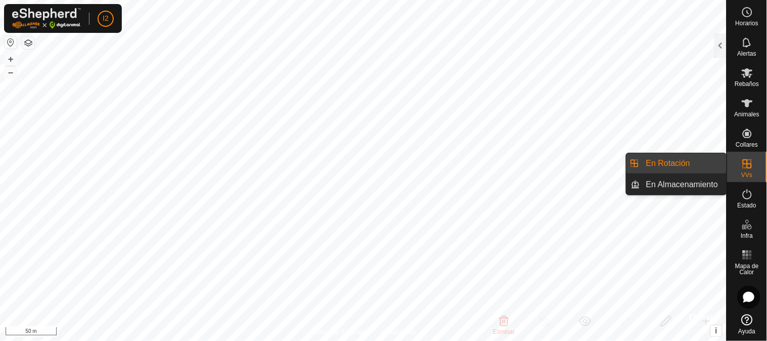
click at [665, 163] on link "En Rotación" at bounding box center [683, 163] width 86 height 20
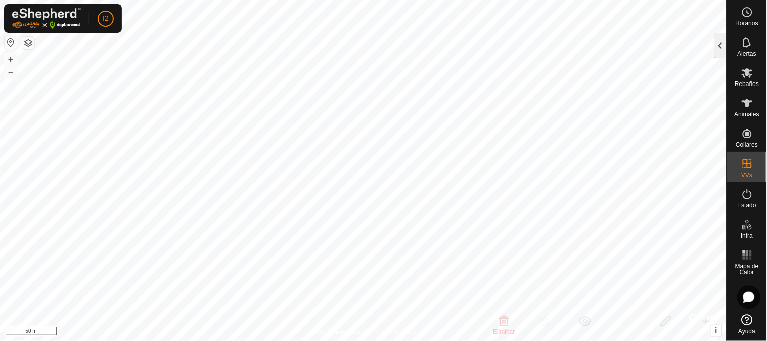
click at [718, 51] on div at bounding box center [720, 45] width 12 height 24
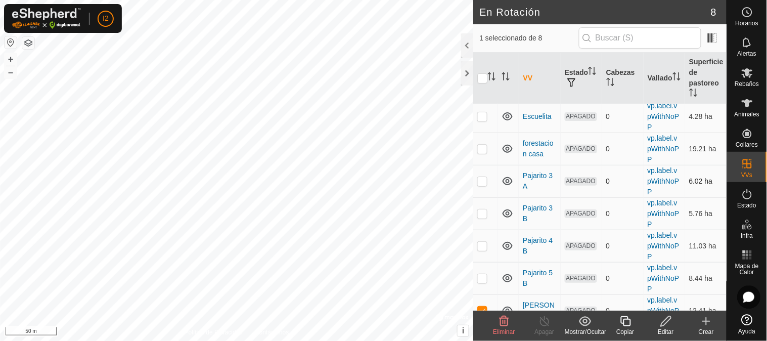
scroll to position [73, 0]
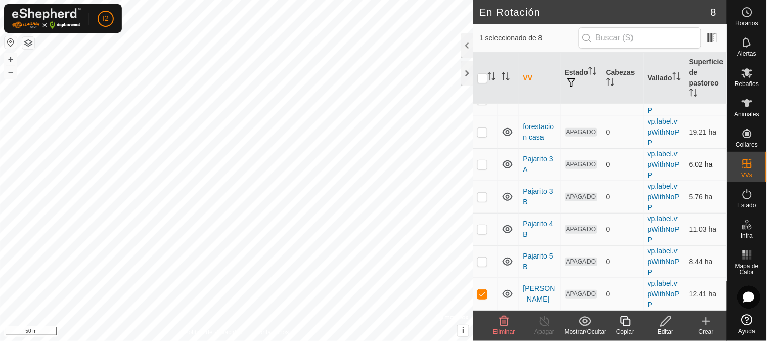
click at [480, 164] on p-checkbox at bounding box center [482, 164] width 10 height 8
checkbox input "true"
click at [475, 294] on td at bounding box center [485, 293] width 24 height 32
checkbox input "false"
click at [625, 322] on icon at bounding box center [625, 321] width 13 height 12
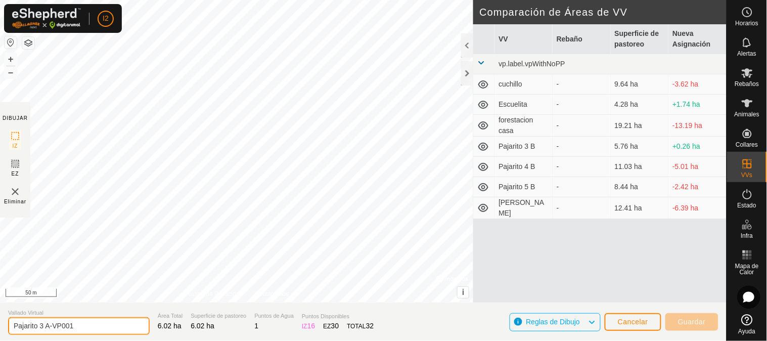
drag, startPoint x: 103, startPoint y: 329, endPoint x: 53, endPoint y: 324, distance: 50.2
click at [53, 324] on input "Pajarito 3 A-VP001" at bounding box center [78, 326] width 141 height 18
type input "Pajarito 3 A Escuelita"
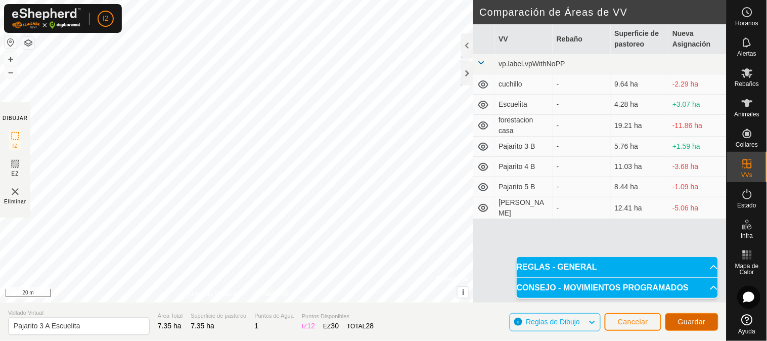
click at [696, 325] on span "Guardar" at bounding box center [692, 321] width 28 height 8
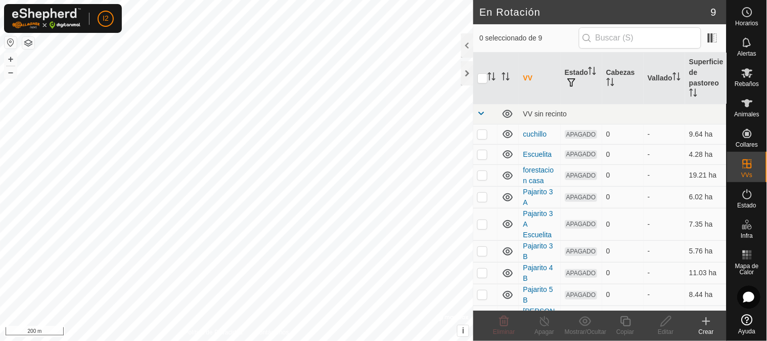
click at [23, 44] on button "button" at bounding box center [28, 43] width 12 height 12
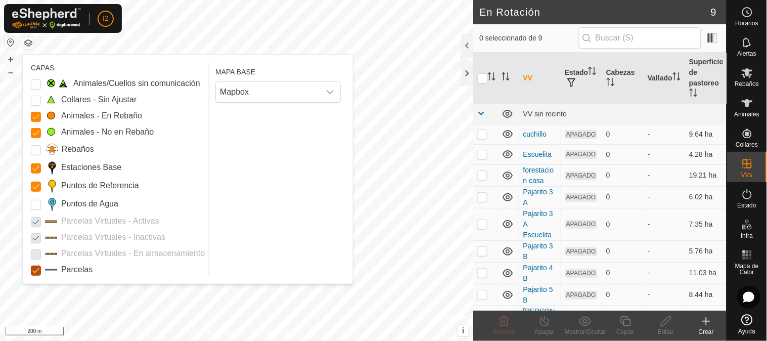
click at [36, 271] on input "Parcelas" at bounding box center [36, 270] width 10 height 10
click at [32, 239] on p-checkbox at bounding box center [36, 237] width 10 height 12
click at [34, 221] on p-checkbox at bounding box center [36, 221] width 10 height 12
click at [270, 90] on span "Mapbox" at bounding box center [268, 92] width 104 height 20
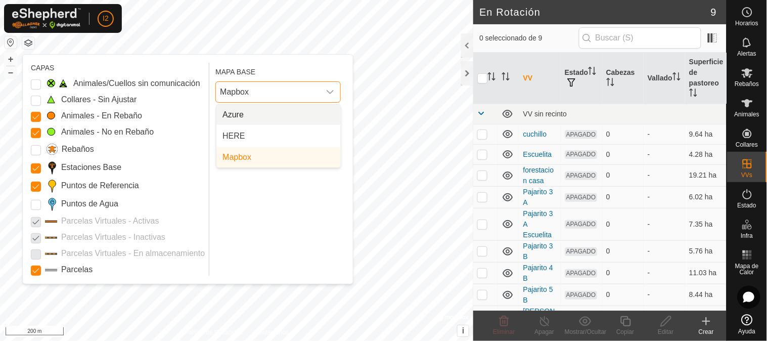
click at [245, 114] on li "Azure" at bounding box center [278, 115] width 124 height 20
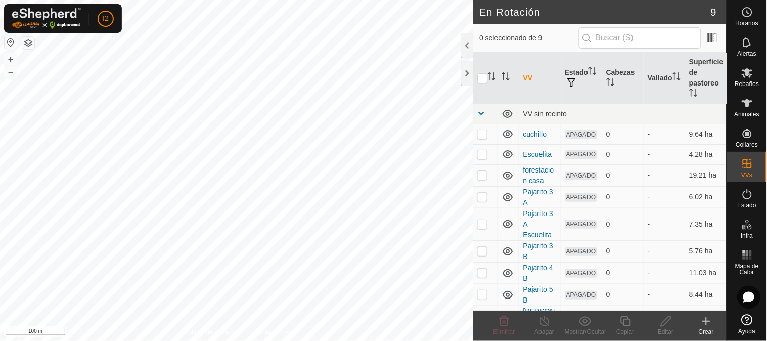
click at [25, 46] on button "button" at bounding box center [28, 43] width 12 height 12
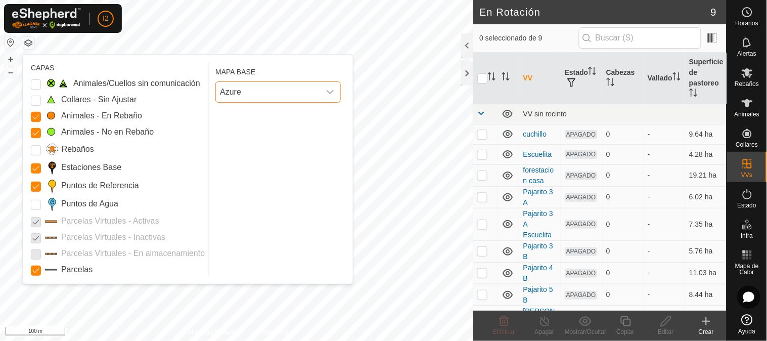
click at [234, 86] on span "Azure" at bounding box center [268, 92] width 104 height 20
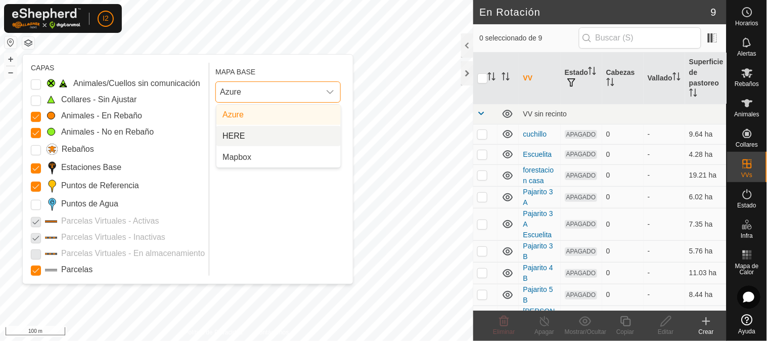
click at [232, 135] on li "HERE" at bounding box center [278, 136] width 124 height 20
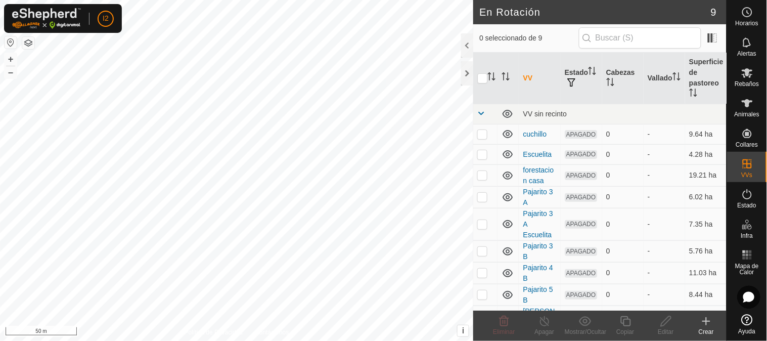
click at [26, 41] on button "button" at bounding box center [28, 43] width 12 height 12
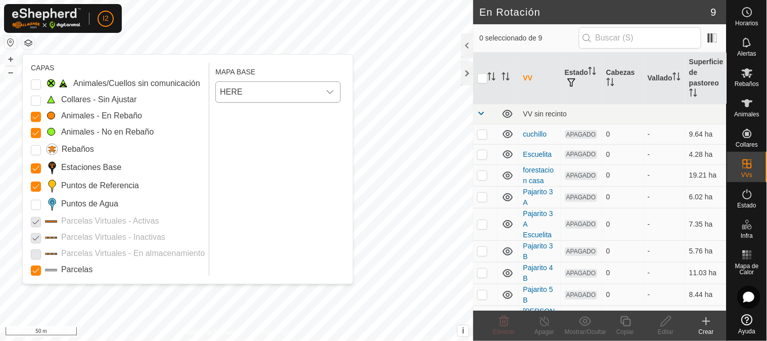
click at [260, 93] on span "HERE" at bounding box center [268, 92] width 104 height 20
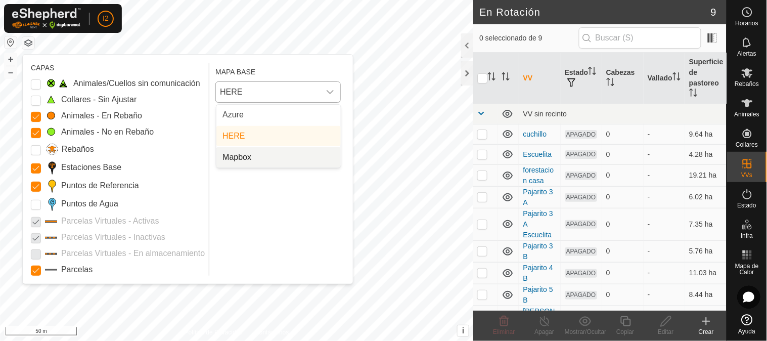
click at [241, 159] on li "Mapbox" at bounding box center [278, 157] width 124 height 20
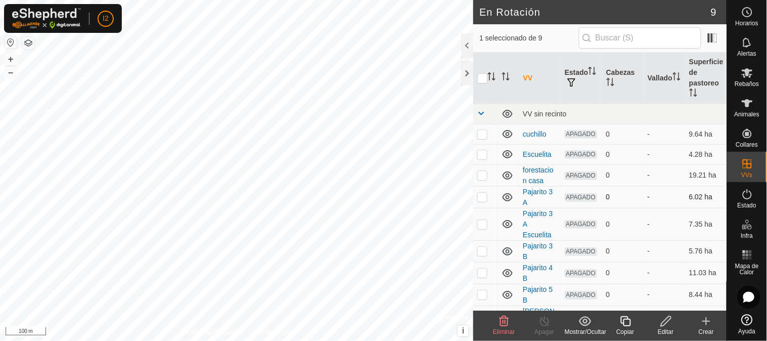
checkbox input "false"
click at [478, 228] on p-checkbox at bounding box center [482, 224] width 10 height 8
checkbox input "false"
click at [707, 126] on td "9.64 ha" at bounding box center [705, 134] width 41 height 20
